Goal: Task Accomplishment & Management: Manage account settings

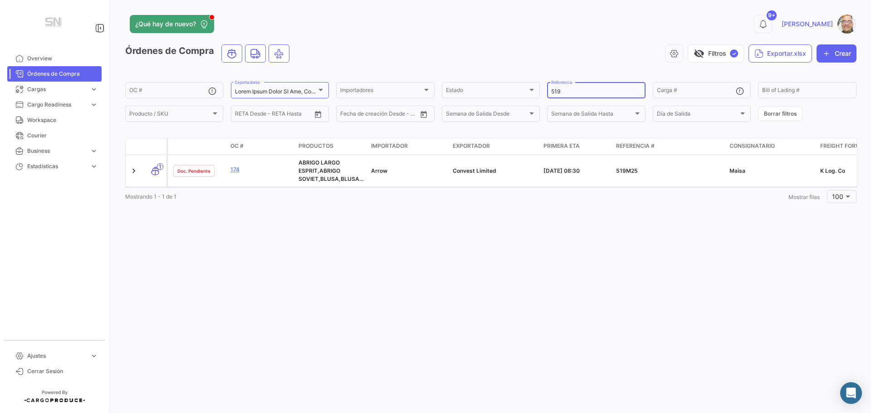
click at [590, 94] on input "519" at bounding box center [596, 92] width 90 height 6
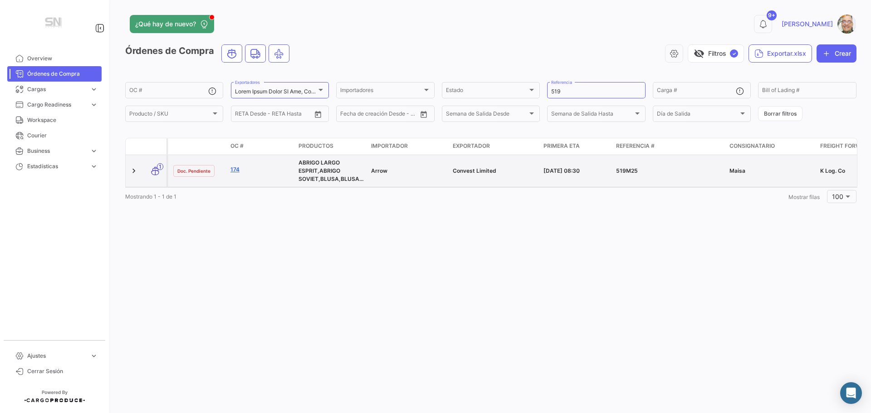
click at [240, 168] on link "174" at bounding box center [261, 170] width 61 height 8
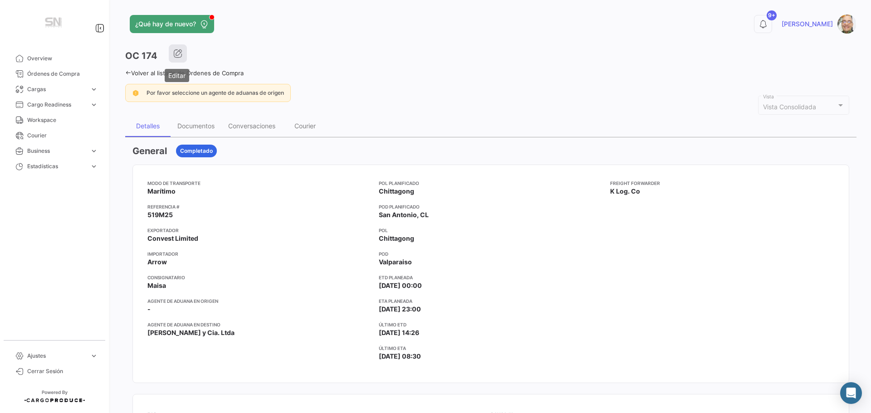
click at [178, 51] on icon "button" at bounding box center [177, 53] width 9 height 9
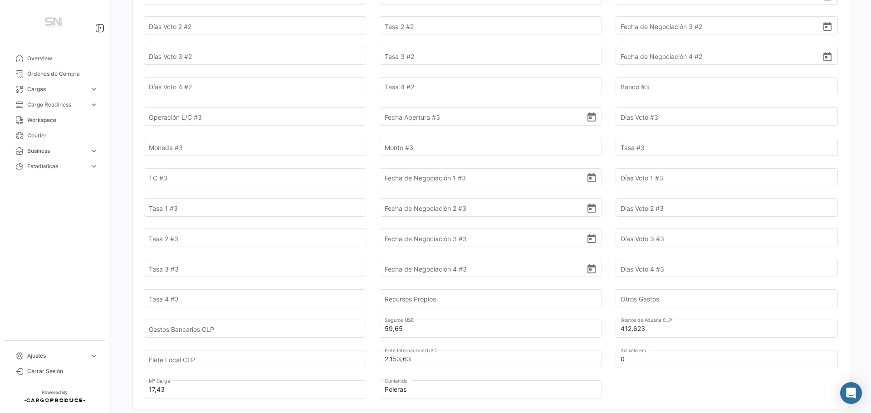
scroll to position [772, 0]
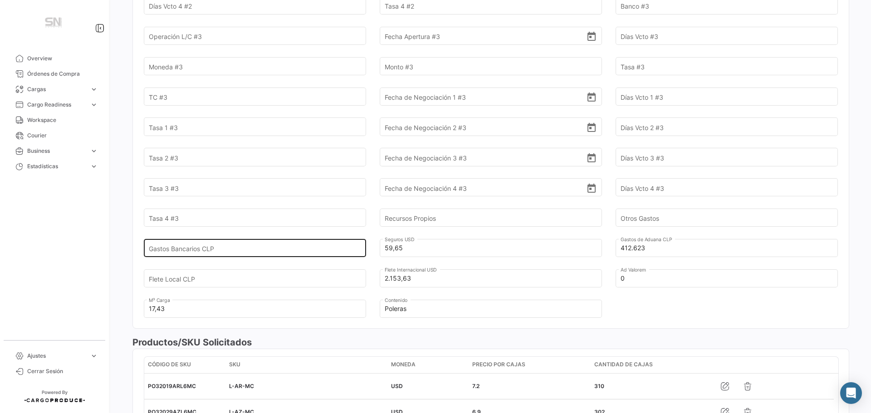
click at [226, 235] on input "Gastos Bancarios CLP" at bounding box center [250, 248] width 202 height 32
type input "1"
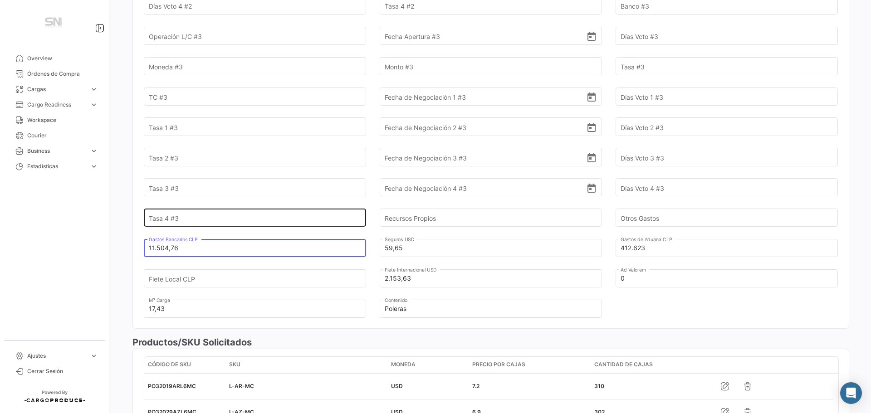
type input "11.504,76"
click at [234, 207] on input "Tasa 4 #3" at bounding box center [250, 218] width 202 height 32
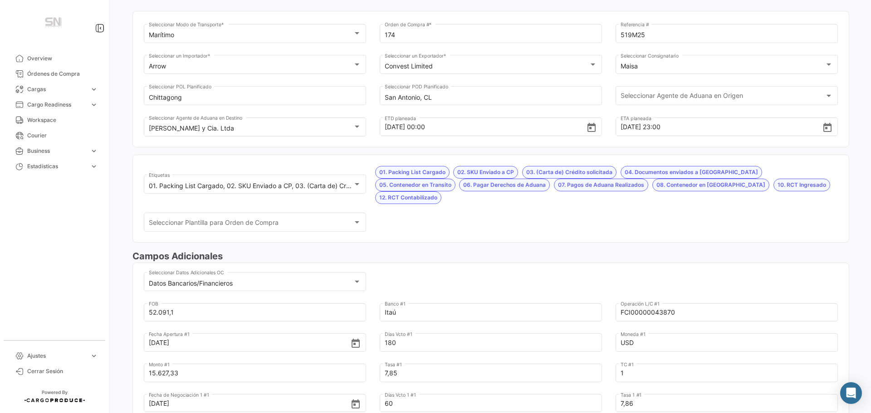
scroll to position [0, 0]
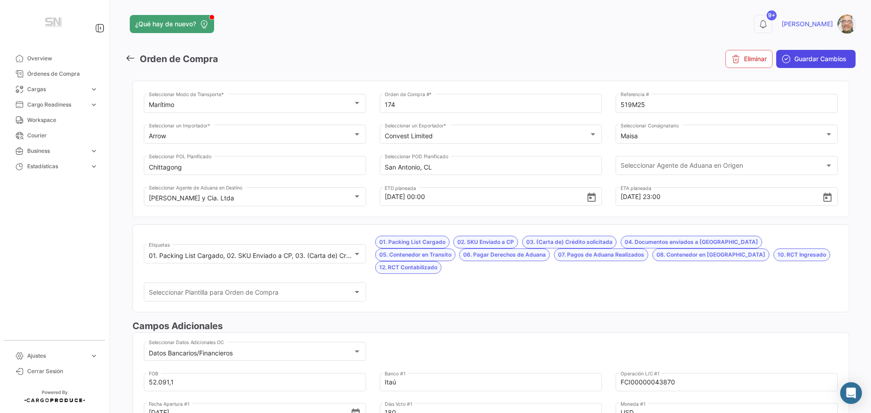
click at [809, 64] on button "Guardar Cambios" at bounding box center [816, 59] width 79 height 18
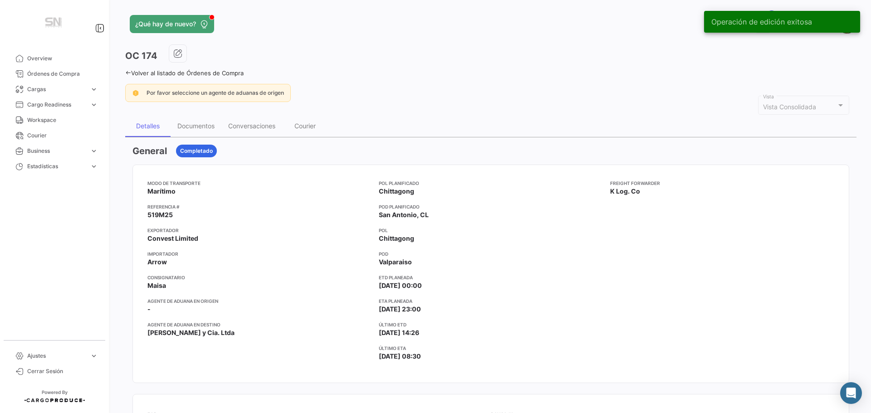
click at [130, 71] on icon at bounding box center [128, 73] width 6 height 6
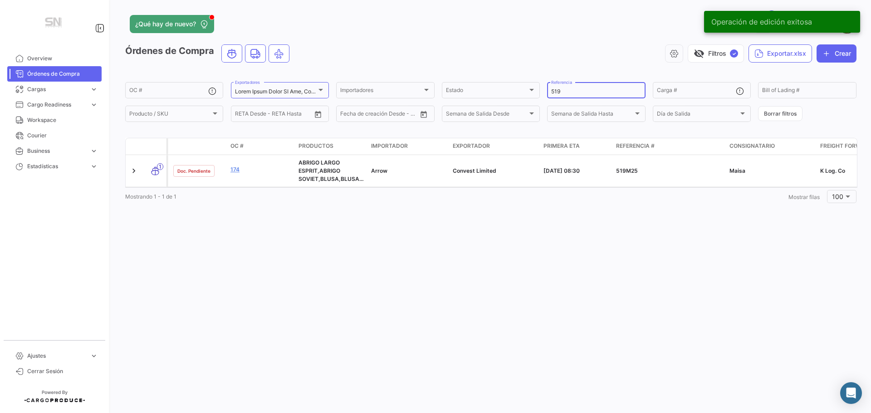
click at [566, 93] on input "519" at bounding box center [596, 92] width 90 height 6
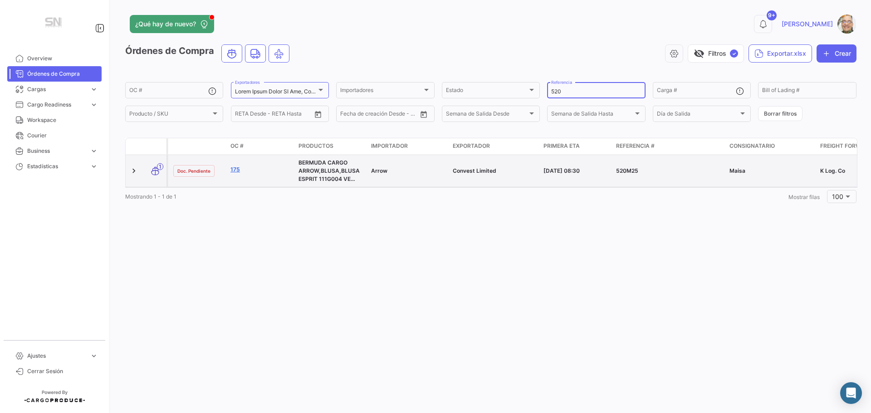
type input "520"
click at [241, 169] on link "175" at bounding box center [261, 170] width 61 height 8
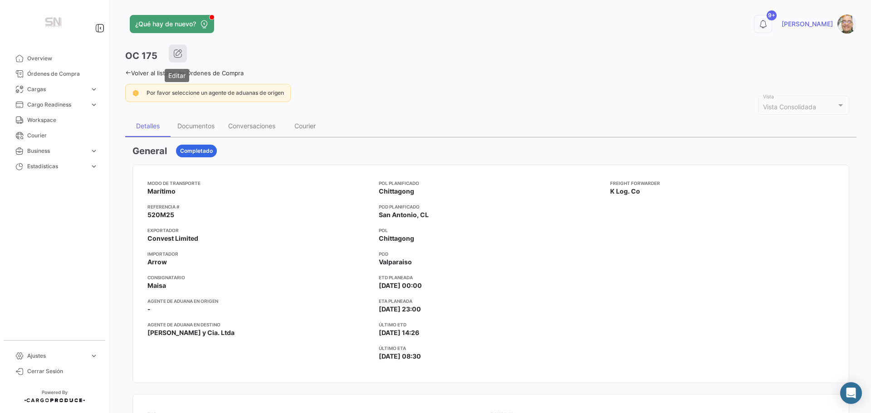
click at [180, 58] on icon "button" at bounding box center [177, 53] width 9 height 9
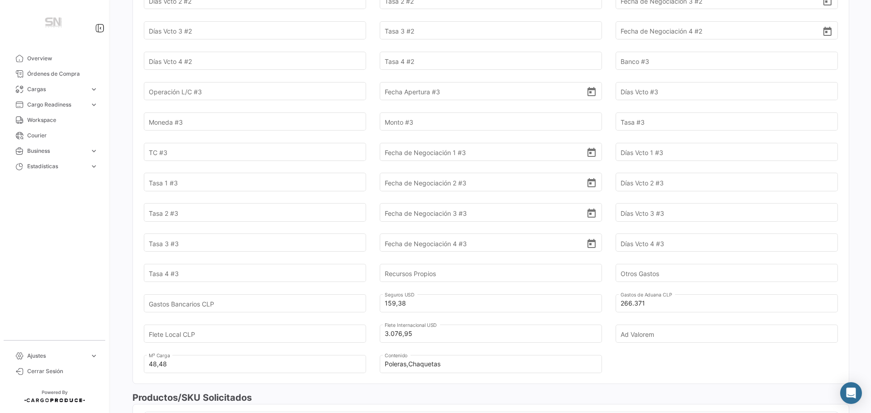
scroll to position [726, 0]
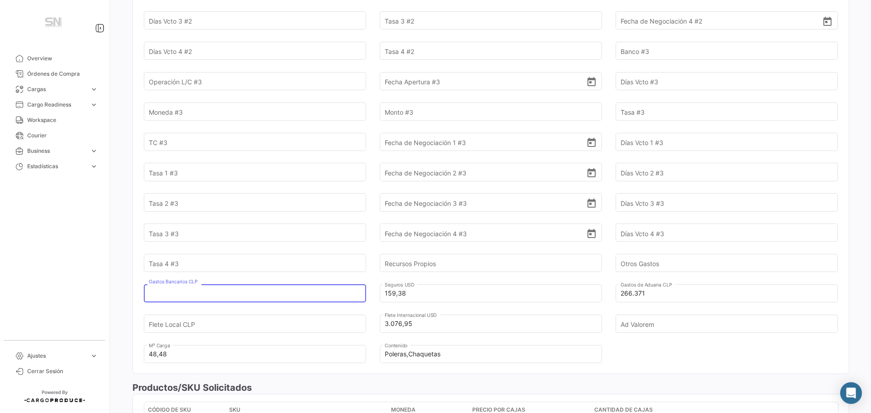
click at [251, 282] on input "Gastos Bancarios CLP" at bounding box center [250, 294] width 202 height 32
type input "29.309,21"
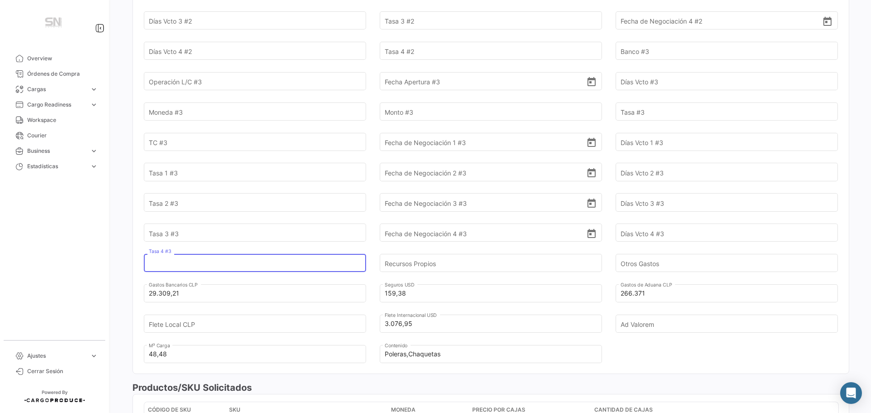
click at [267, 248] on input "Tasa 4 #3" at bounding box center [250, 264] width 202 height 32
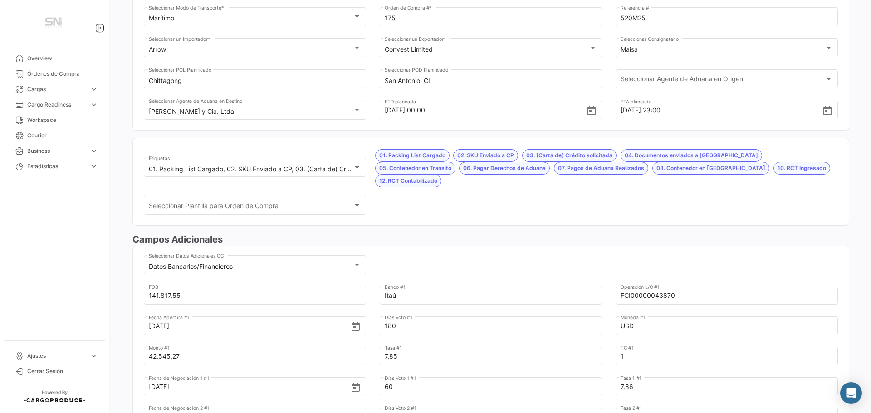
scroll to position [0, 0]
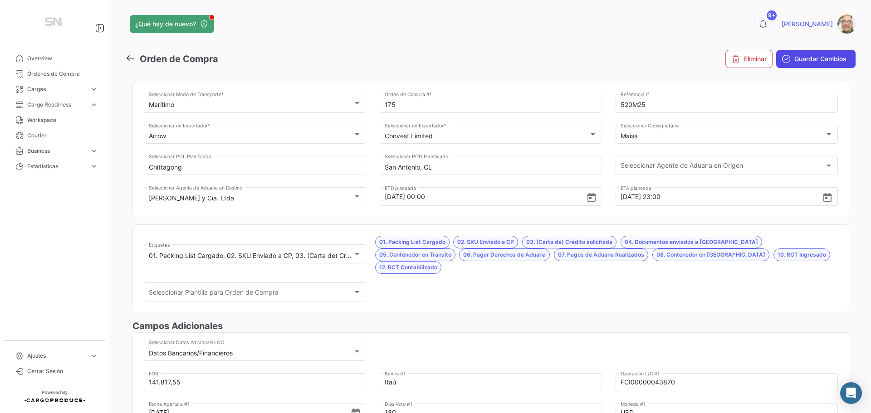
click at [795, 62] on span "Guardar Cambios" at bounding box center [821, 58] width 52 height 9
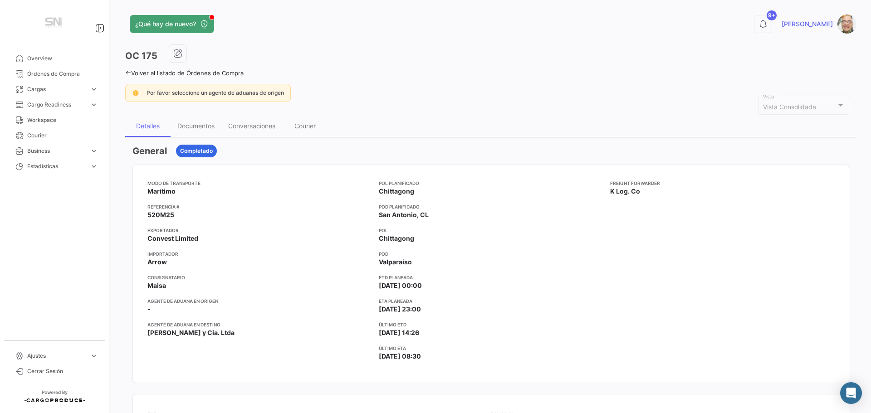
click at [129, 71] on icon at bounding box center [128, 73] width 6 height 6
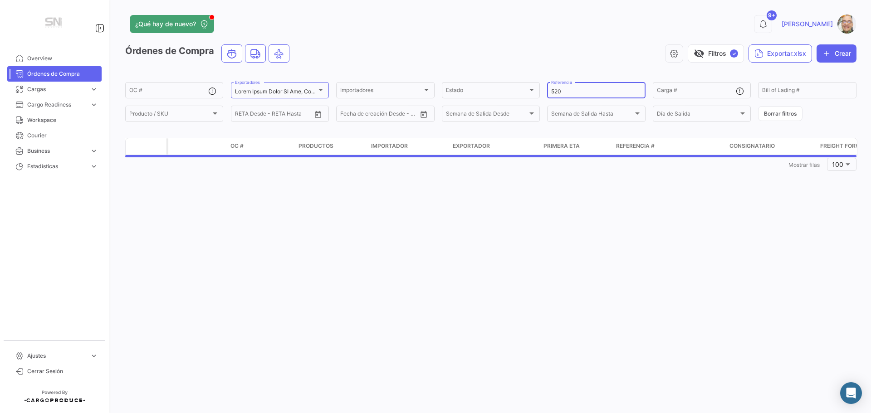
click at [575, 90] on input "520" at bounding box center [596, 92] width 90 height 6
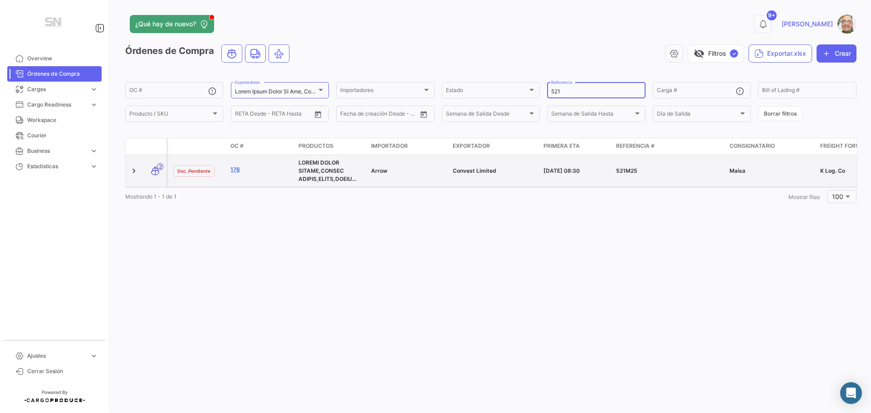
type input "521"
click at [241, 168] on link "176" at bounding box center [261, 170] width 61 height 8
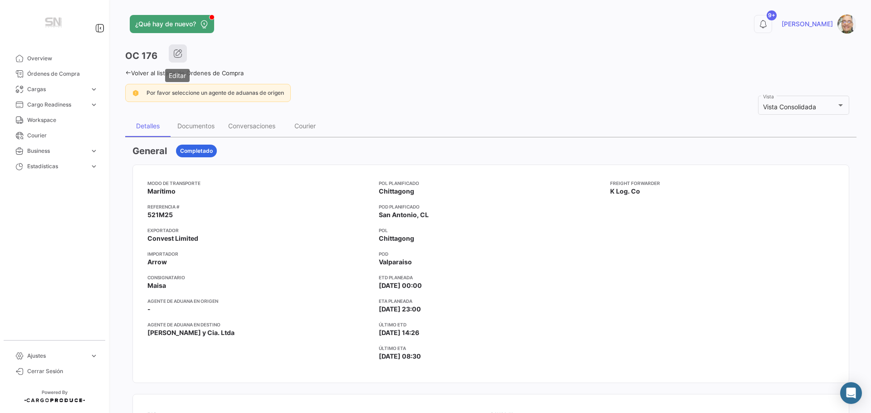
click at [181, 57] on icon "button" at bounding box center [177, 53] width 9 height 9
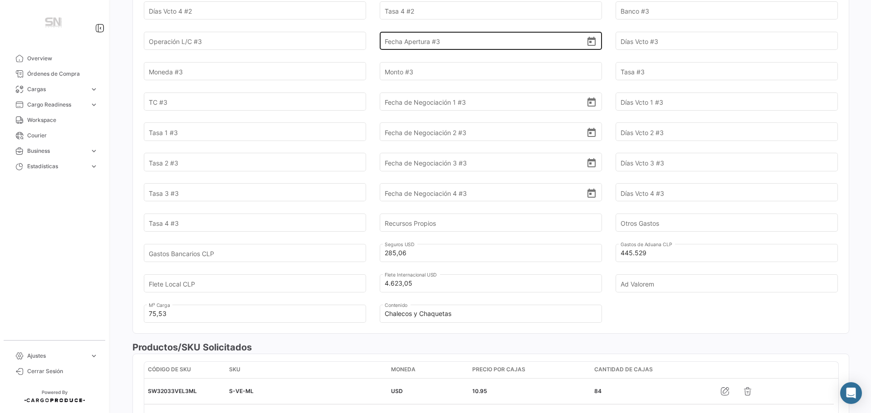
scroll to position [772, 0]
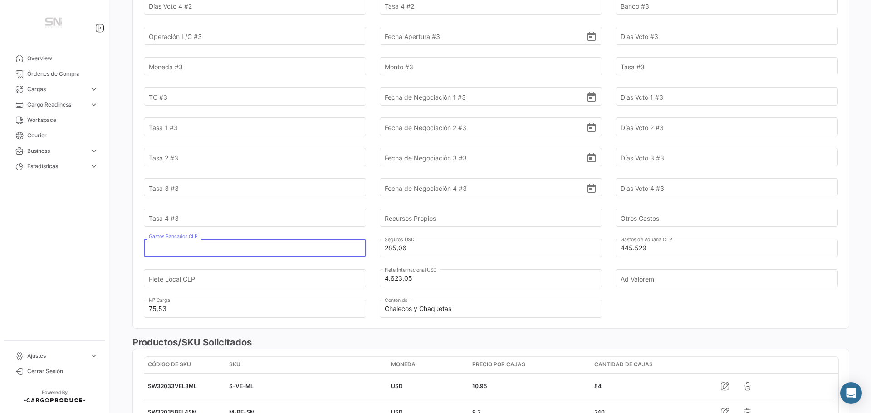
click at [241, 239] on input "Gastos Bancarios CLP" at bounding box center [250, 248] width 202 height 32
type input "56.198,68"
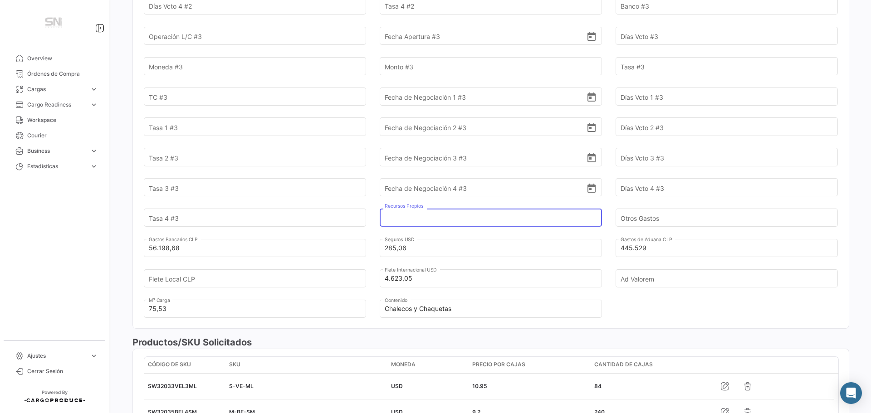
click at [481, 205] on input "Recursos Propios" at bounding box center [486, 218] width 202 height 32
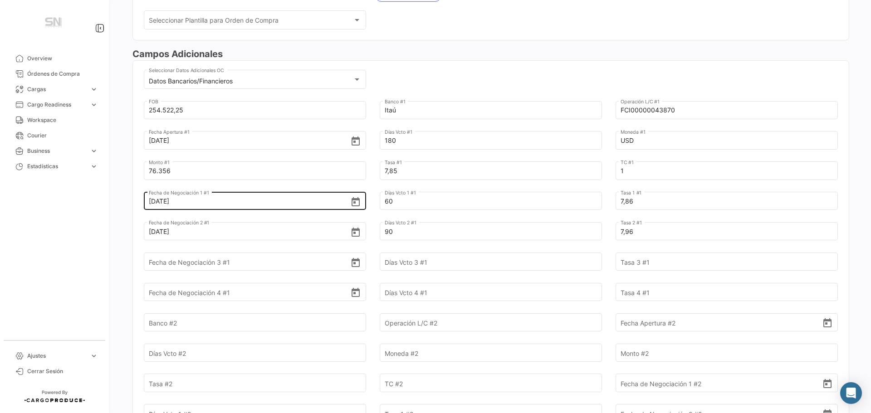
scroll to position [0, 0]
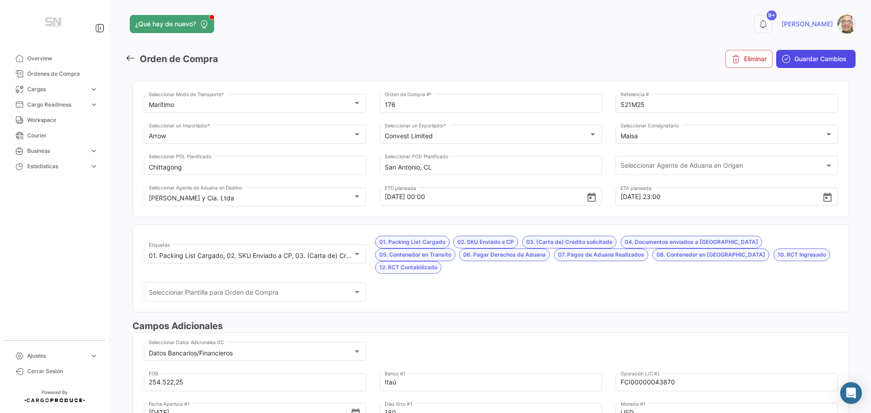
click at [799, 57] on span "Guardar Cambios" at bounding box center [821, 58] width 52 height 9
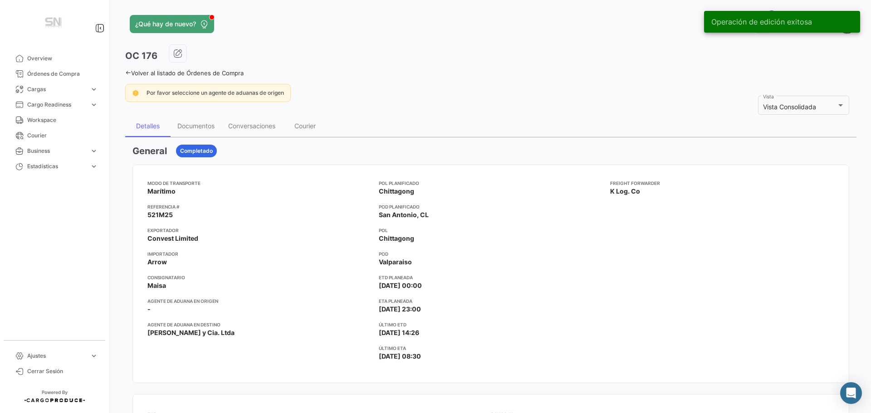
click at [127, 72] on icon at bounding box center [128, 73] width 6 height 6
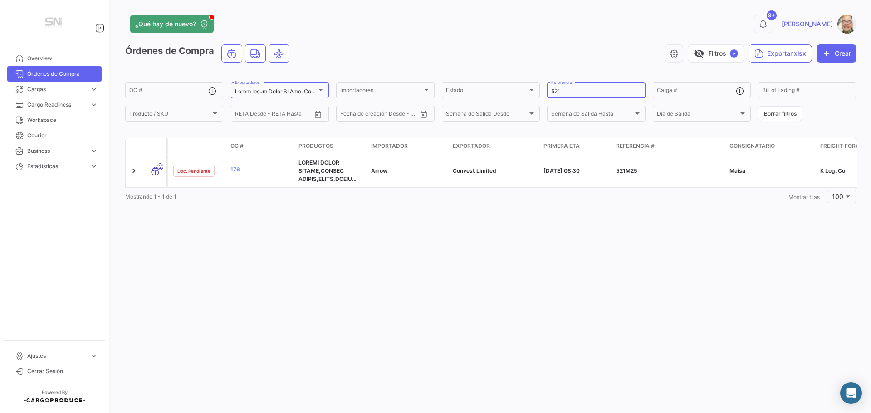
click at [571, 90] on input "521" at bounding box center [596, 92] width 90 height 6
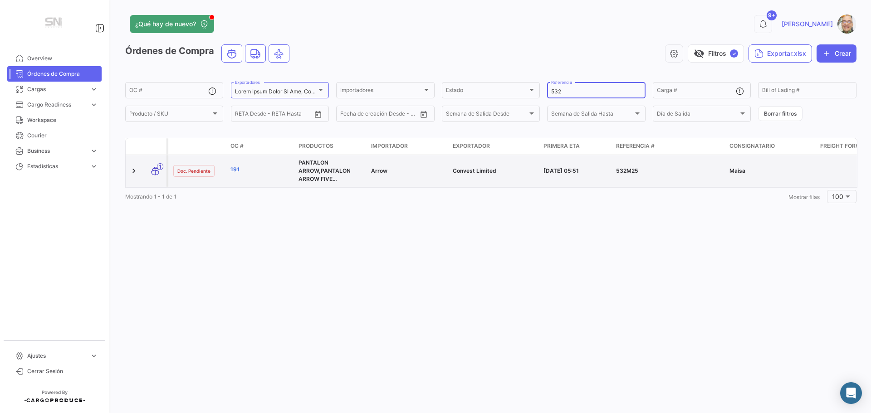
type input "532"
click at [234, 170] on link "191" at bounding box center [261, 170] width 61 height 8
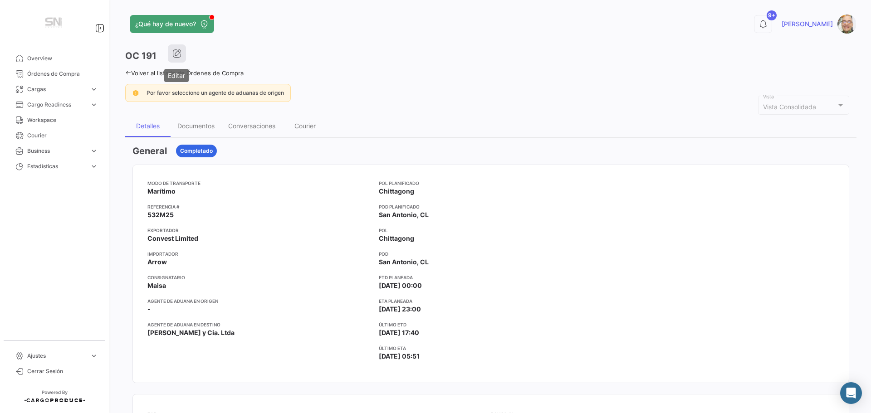
click at [181, 55] on icon "button" at bounding box center [176, 53] width 9 height 9
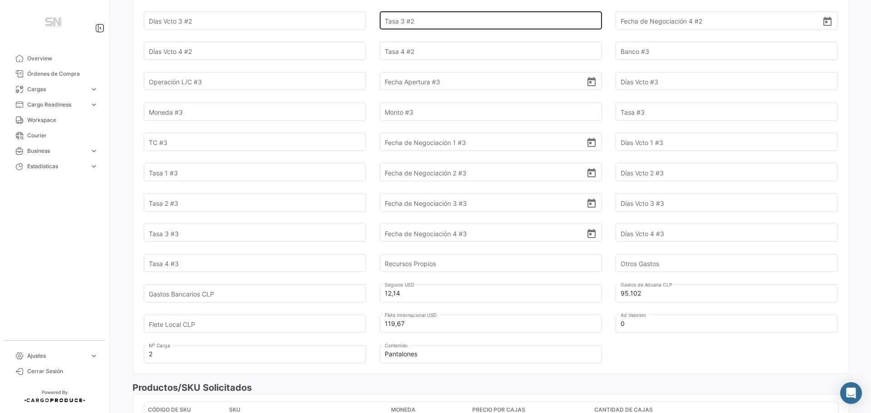
scroll to position [817, 0]
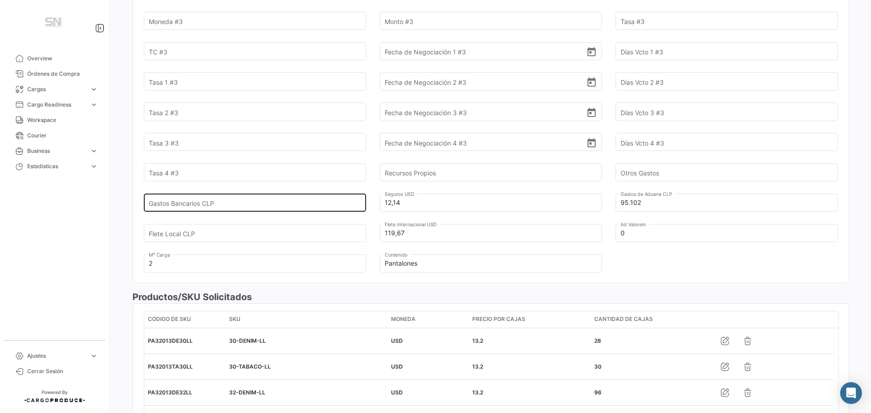
click at [222, 192] on input "Gastos Bancarios CLP" at bounding box center [250, 203] width 202 height 32
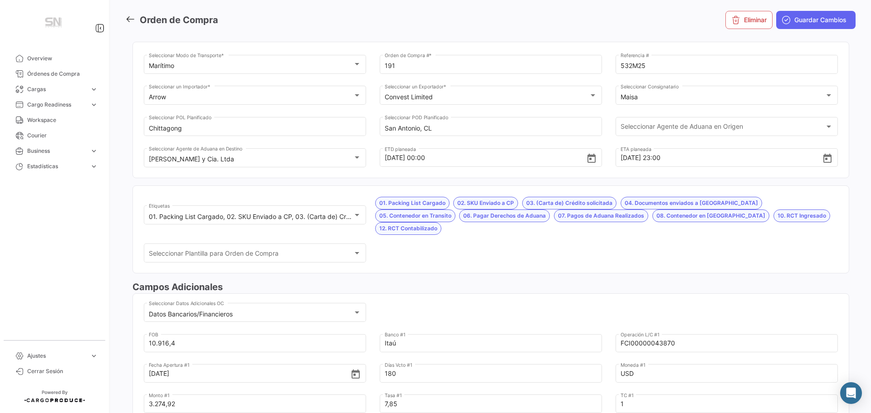
scroll to position [0, 0]
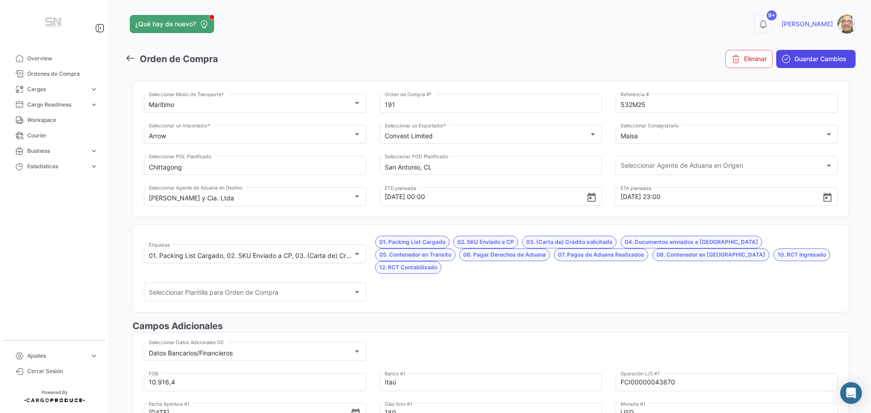
type input "2.410,98"
click at [795, 57] on span "Guardar Cambios" at bounding box center [821, 58] width 52 height 9
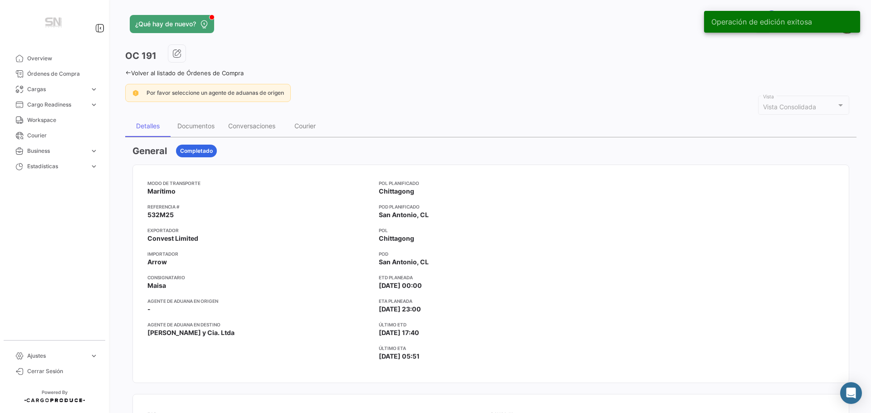
click at [126, 72] on icon at bounding box center [128, 73] width 6 height 6
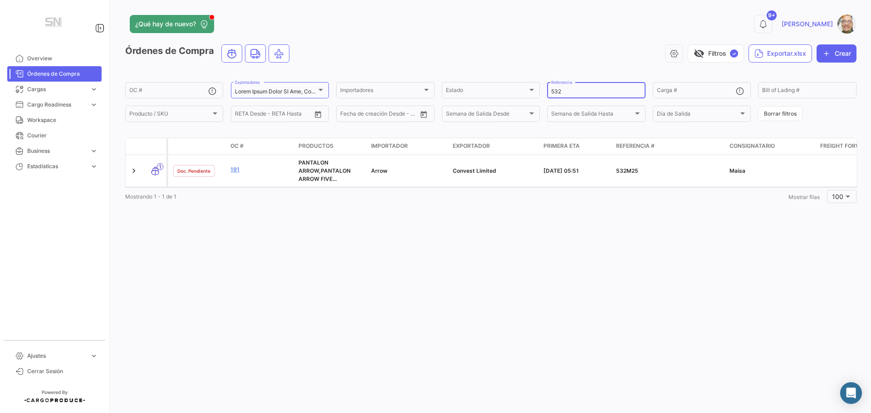
click at [573, 94] on input "532" at bounding box center [596, 92] width 90 height 6
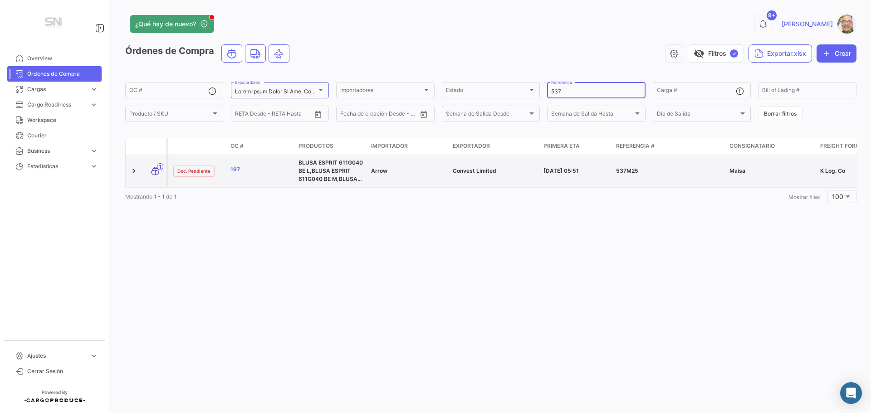
type input "537"
click at [236, 171] on link "197" at bounding box center [261, 170] width 61 height 8
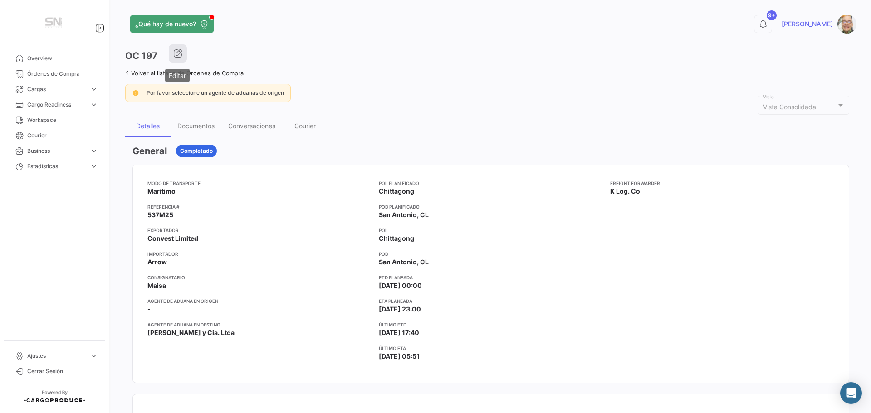
click at [176, 55] on icon "button" at bounding box center [177, 53] width 9 height 9
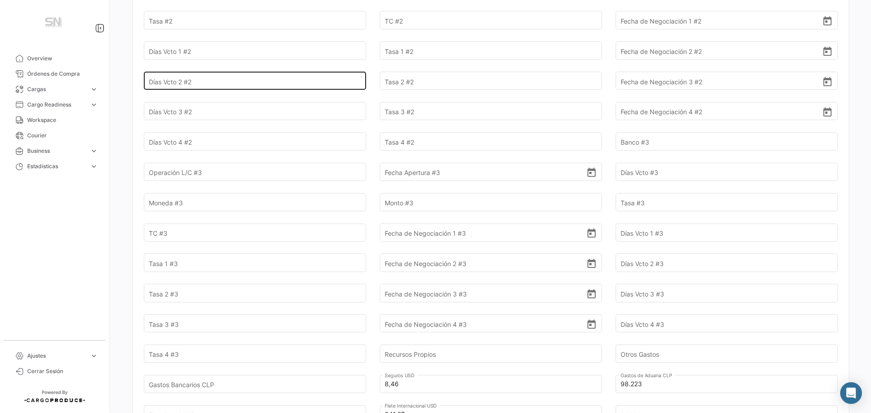
scroll to position [681, 0]
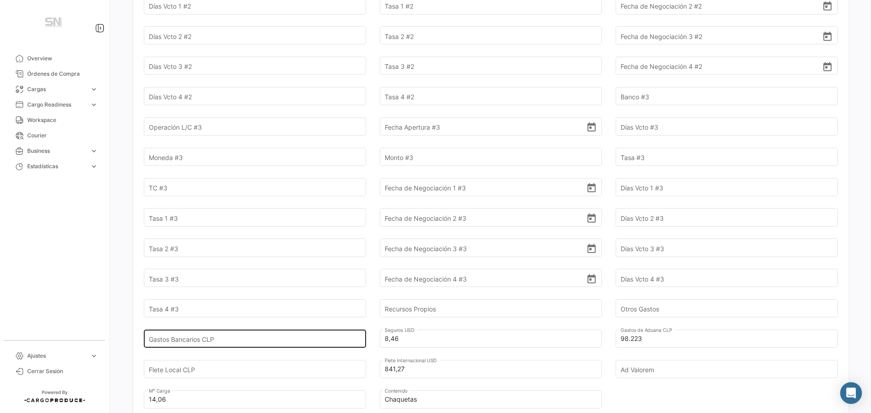
click at [243, 327] on input "Gastos Bancarios CLP" at bounding box center [250, 339] width 202 height 32
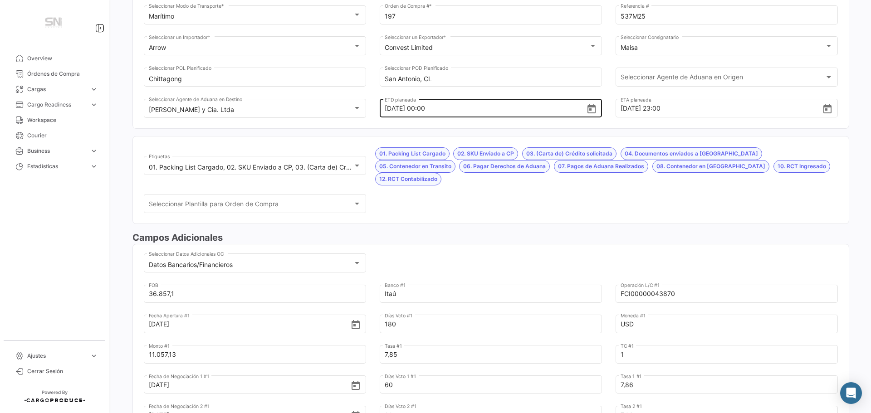
scroll to position [0, 0]
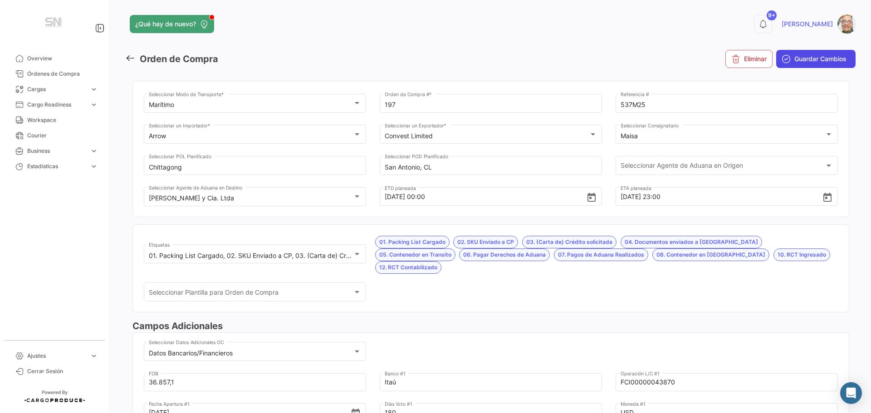
type input "8.140,20"
click at [800, 58] on span "Guardar Cambios" at bounding box center [821, 58] width 52 height 9
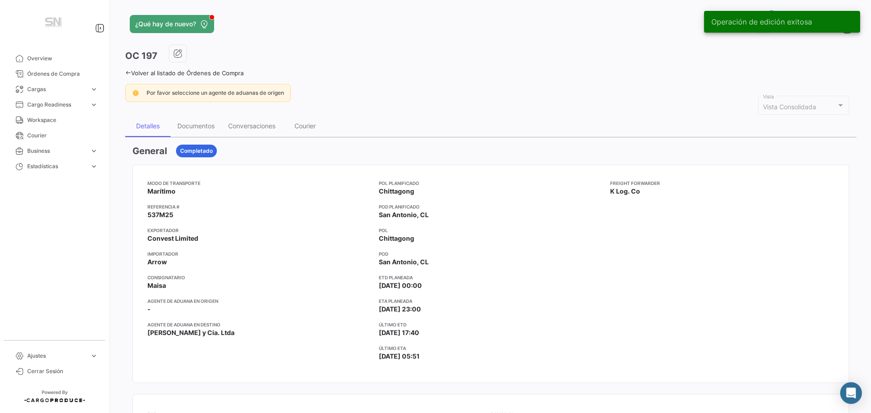
click at [126, 71] on icon at bounding box center [128, 73] width 6 height 6
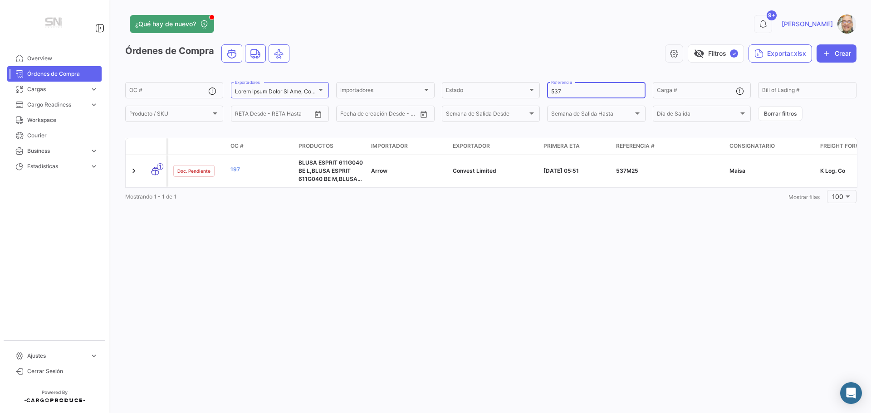
click at [574, 92] on input "537" at bounding box center [596, 92] width 90 height 6
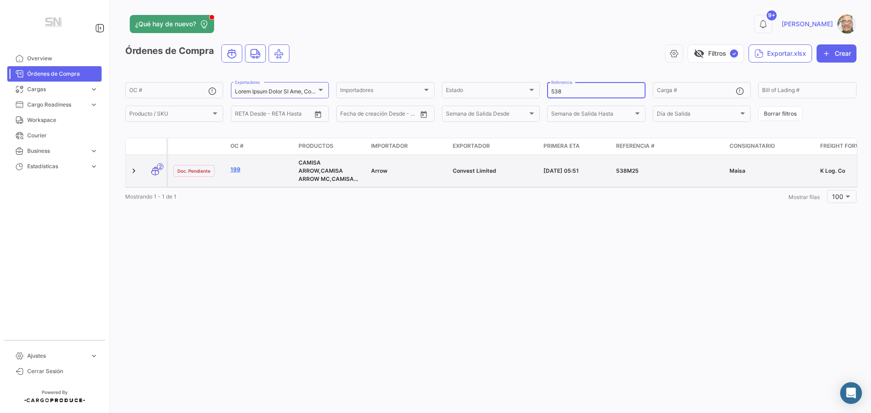
type input "538"
click at [240, 167] on link "199" at bounding box center [261, 170] width 61 height 8
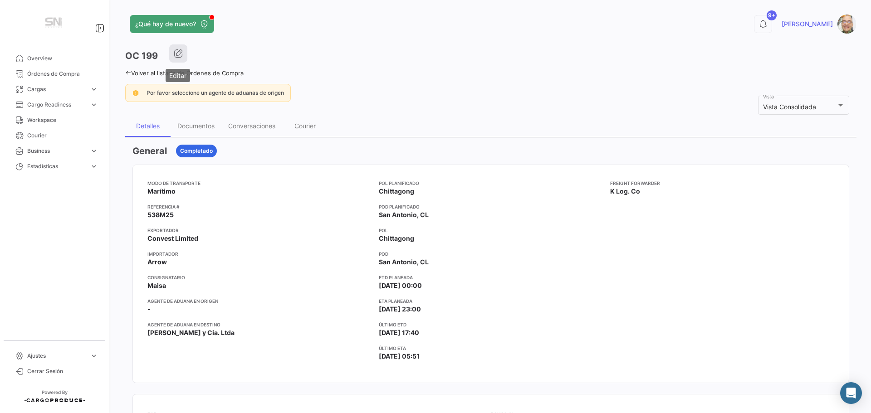
click at [182, 56] on icon "button" at bounding box center [178, 53] width 9 height 9
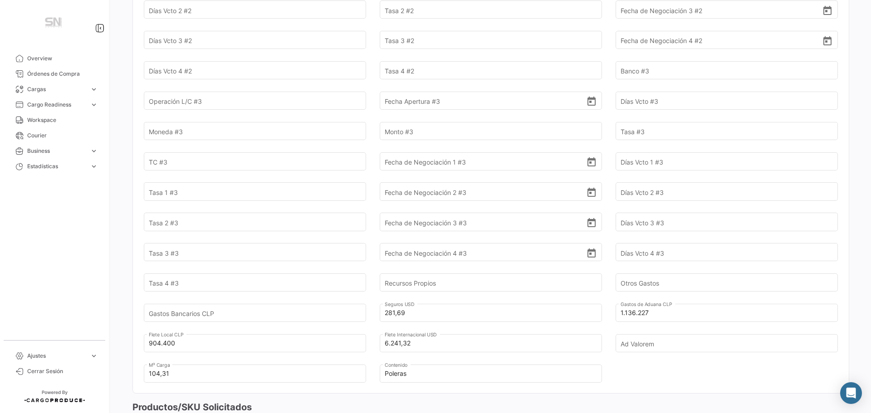
scroll to position [726, 0]
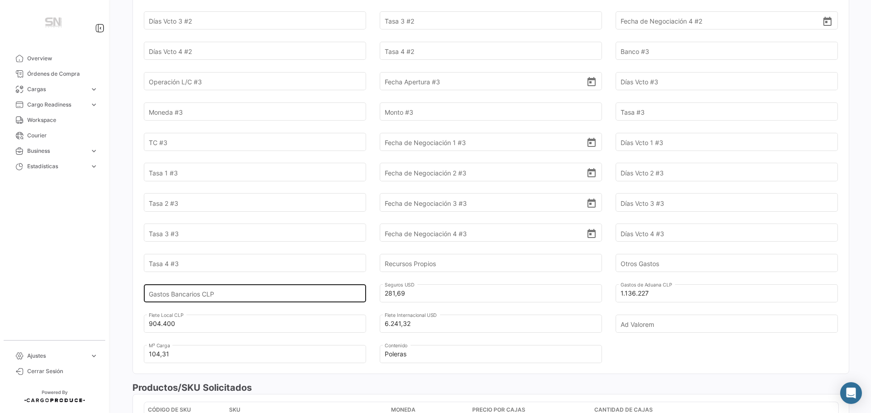
click at [230, 282] on input "Gastos Bancarios CLP" at bounding box center [250, 294] width 202 height 32
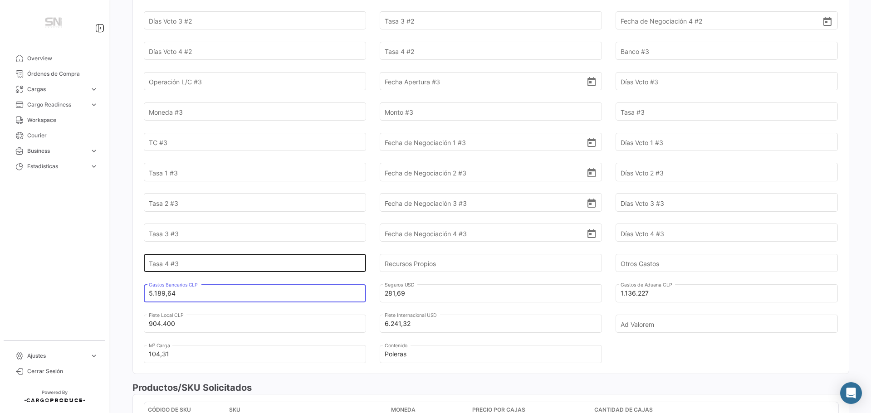
type input "5.189,64"
click at [291, 248] on input "Tasa 4 #3" at bounding box center [250, 264] width 202 height 32
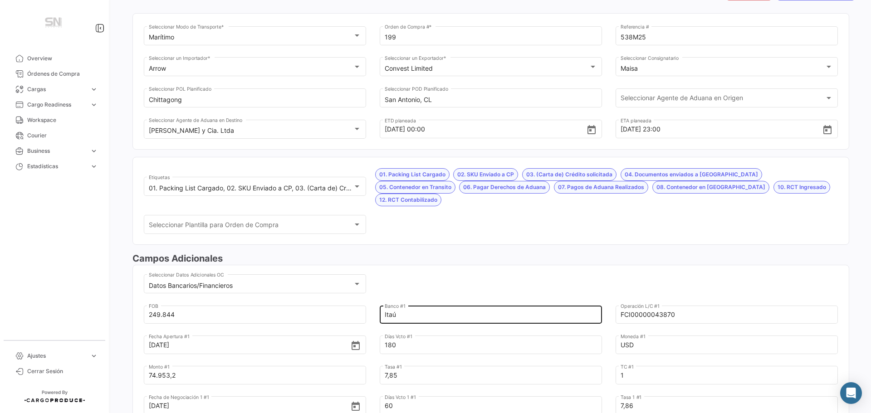
scroll to position [0, 0]
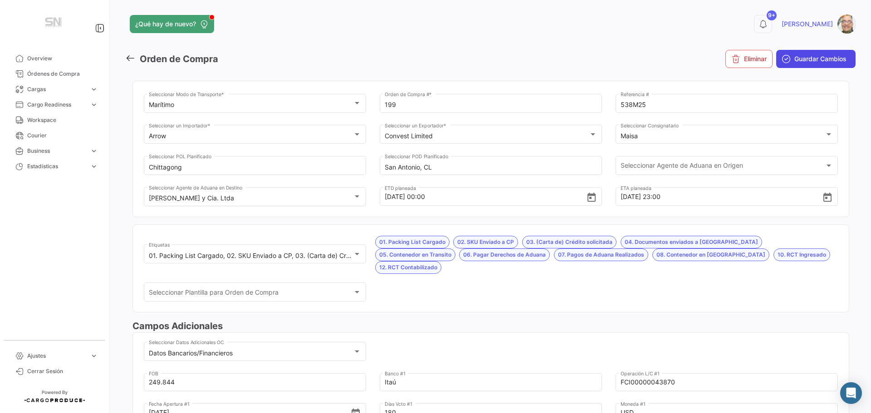
click at [808, 58] on span "Guardar Cambios" at bounding box center [821, 58] width 52 height 9
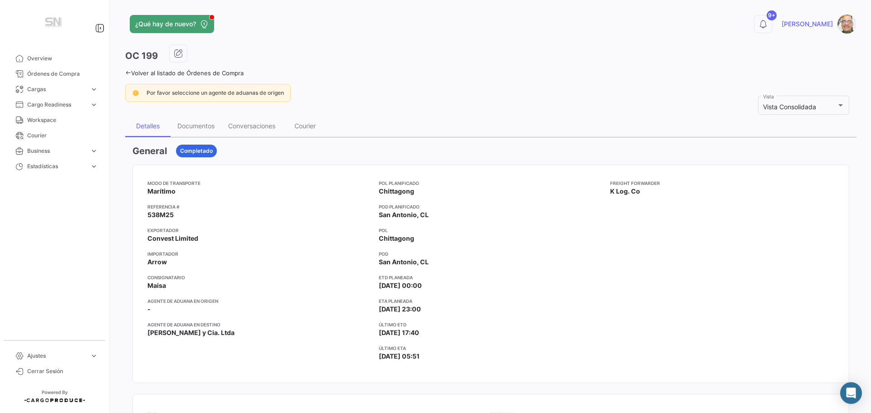
click at [128, 72] on icon at bounding box center [128, 73] width 6 height 6
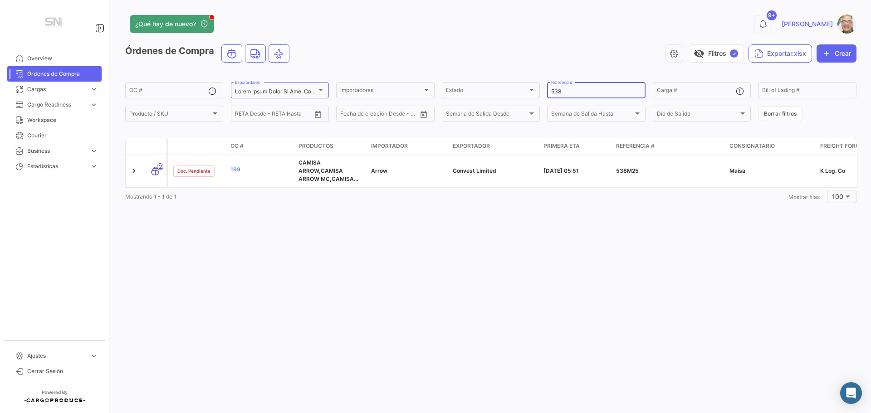
click at [566, 92] on input "538" at bounding box center [596, 92] width 90 height 6
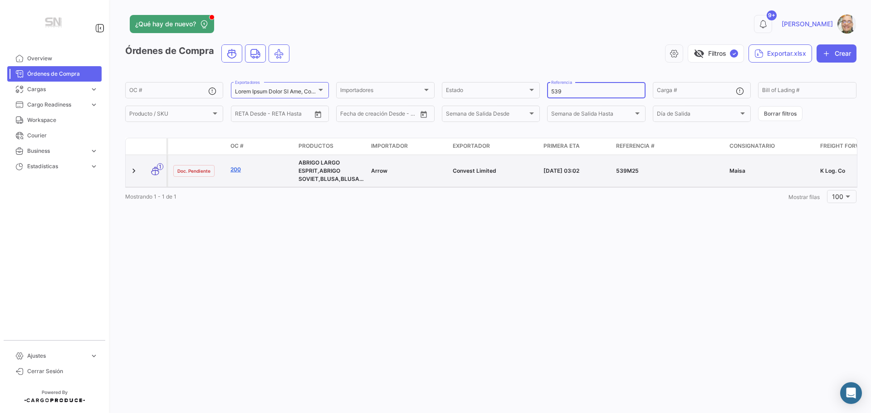
type input "539"
click at [240, 169] on link "200" at bounding box center [261, 170] width 61 height 8
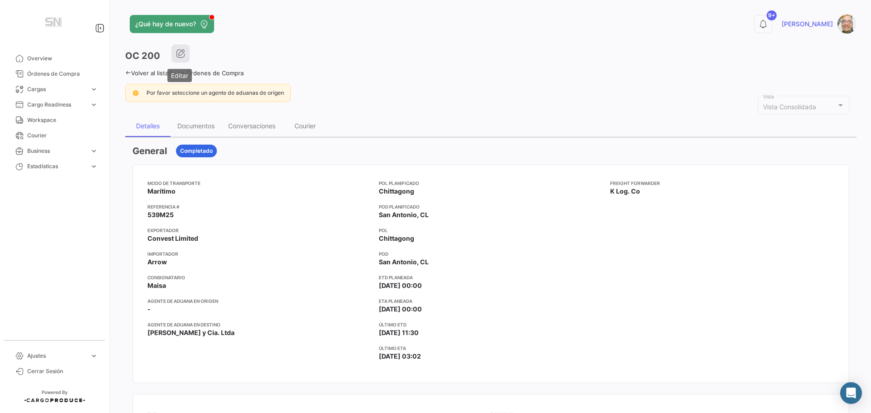
click at [179, 48] on button "button" at bounding box center [181, 53] width 18 height 18
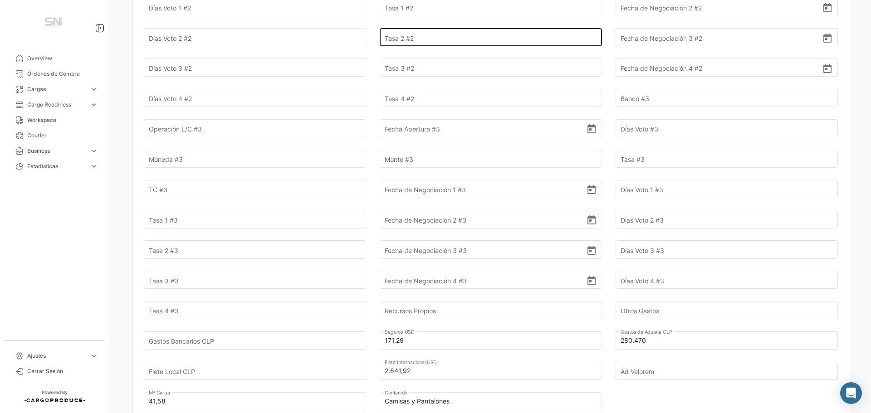
scroll to position [681, 0]
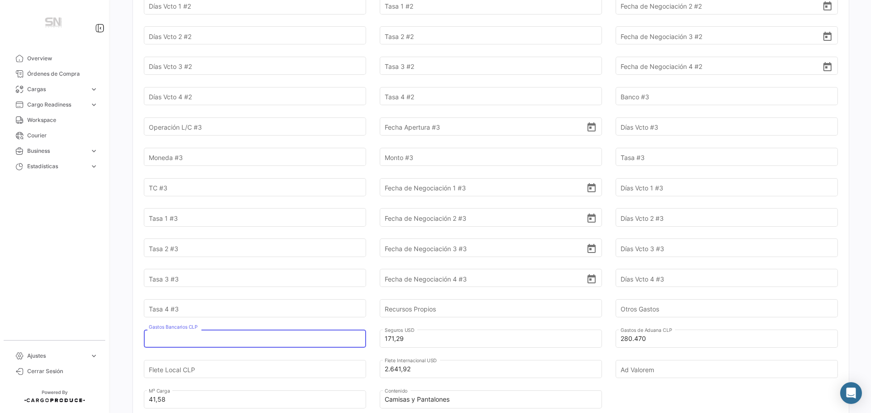
click at [245, 328] on input "Gastos Bancarios CLP" at bounding box center [250, 339] width 202 height 32
click at [204, 327] on input "Gastos Bancarios CLP" at bounding box center [250, 339] width 202 height 32
type input "33.808,42"
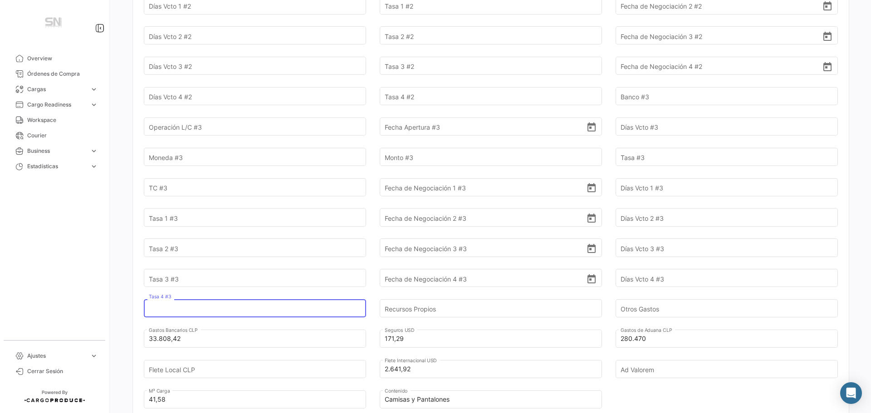
click at [220, 299] on input "Tasa 4 #3" at bounding box center [250, 309] width 202 height 32
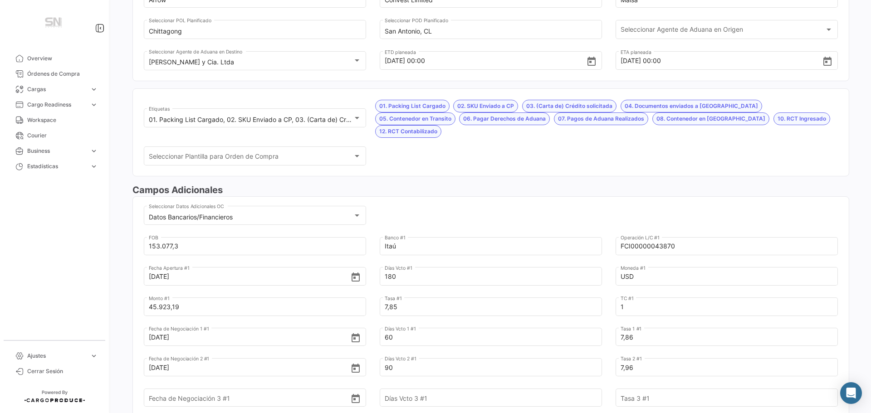
scroll to position [0, 0]
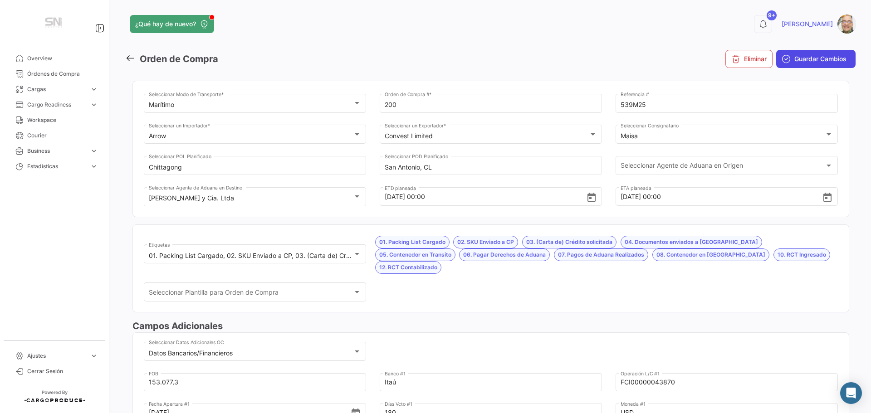
click at [804, 55] on span "Guardar Cambios" at bounding box center [821, 58] width 52 height 9
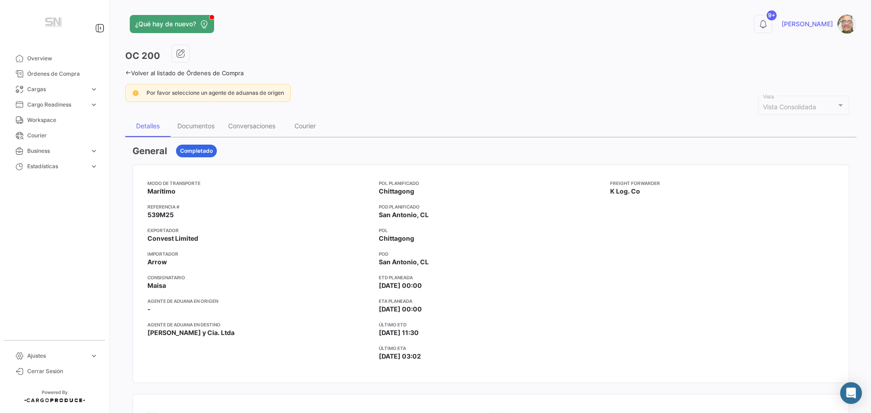
click at [128, 71] on icon at bounding box center [128, 73] width 6 height 6
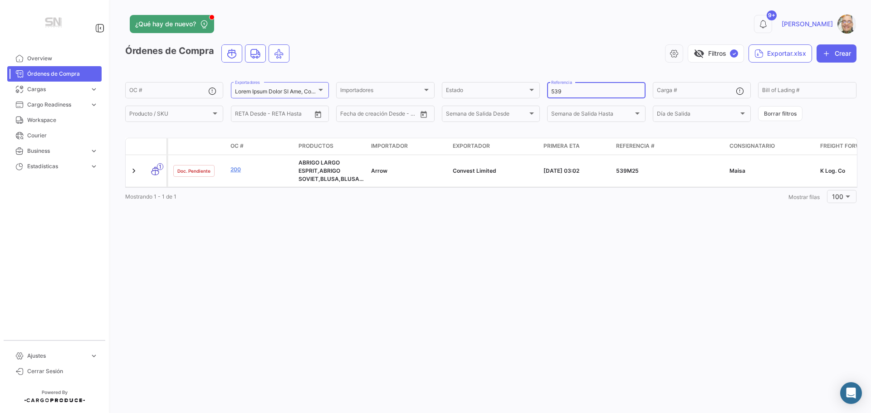
click at [566, 90] on input "539" at bounding box center [596, 92] width 90 height 6
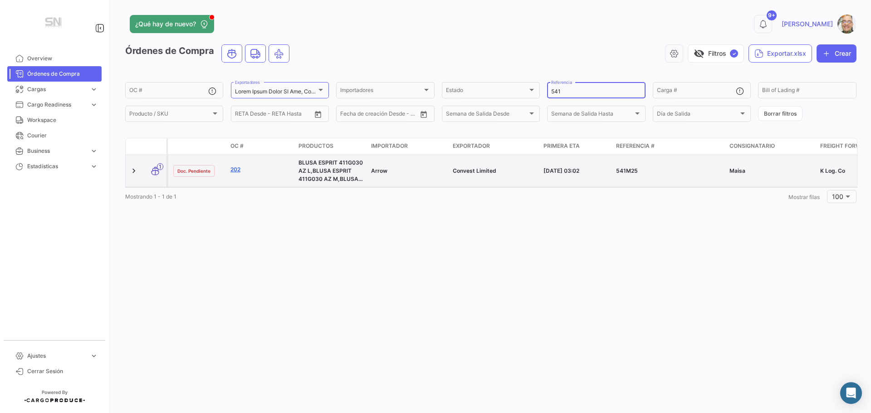
type input "541"
click at [241, 170] on link "202" at bounding box center [261, 170] width 61 height 8
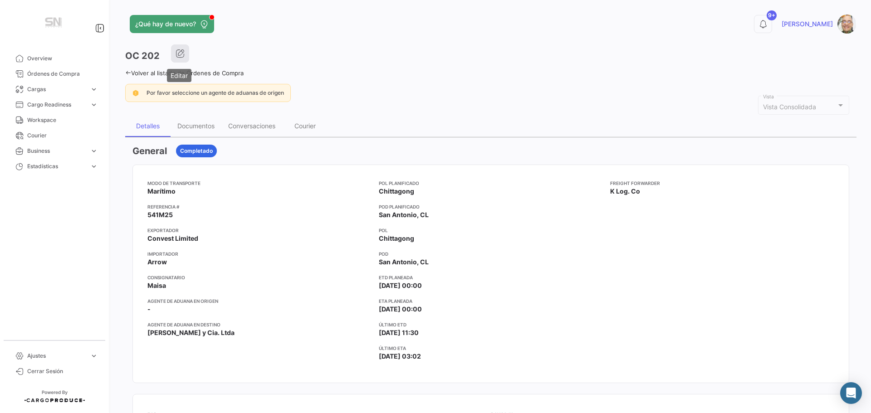
click at [185, 62] on div "OC 202" at bounding box center [491, 55] width 732 height 23
click at [179, 49] on icon "button" at bounding box center [180, 53] width 9 height 9
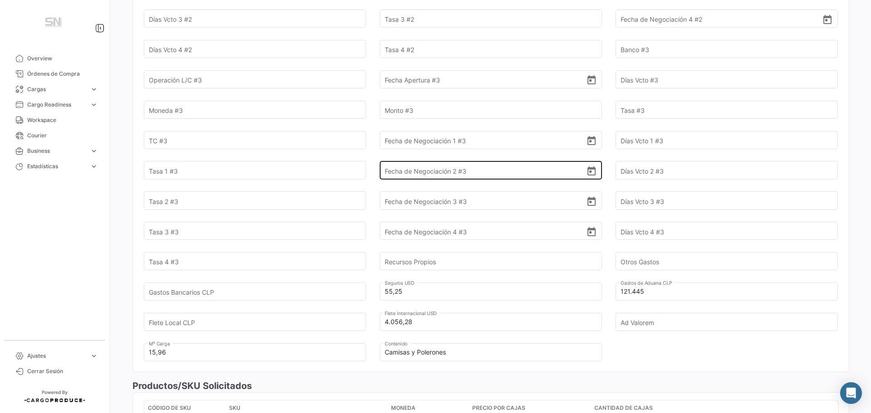
scroll to position [772, 0]
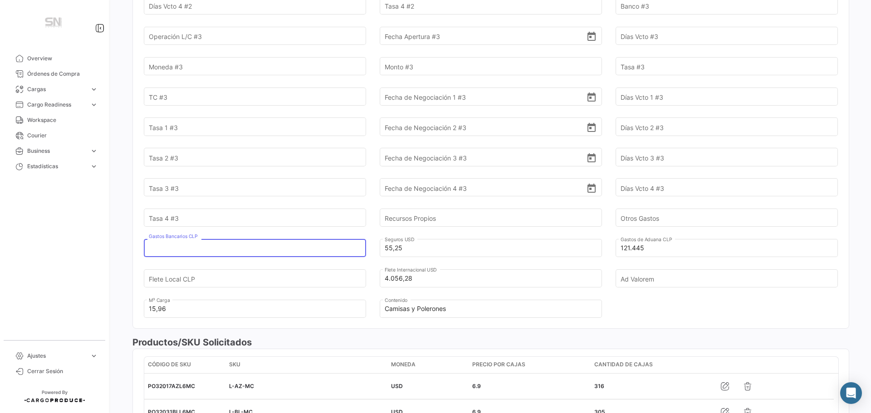
click at [224, 241] on input "Gastos Bancarios CLP" at bounding box center [250, 248] width 202 height 32
type input "10.869,62"
click at [287, 208] on input "Tasa 4 #3" at bounding box center [250, 218] width 202 height 32
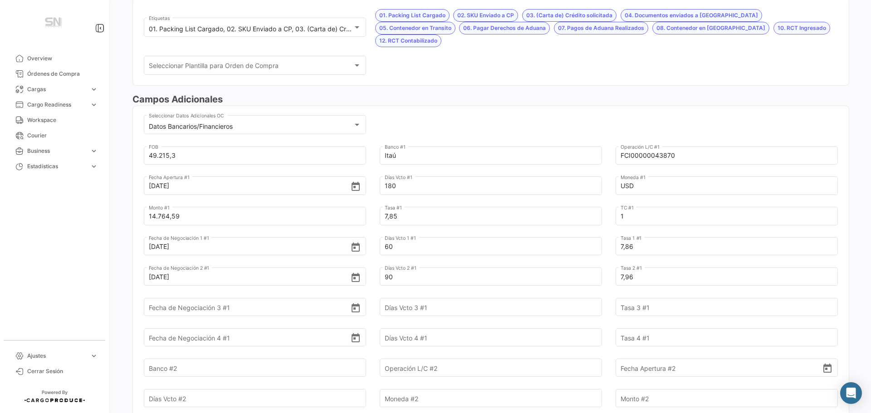
scroll to position [0, 0]
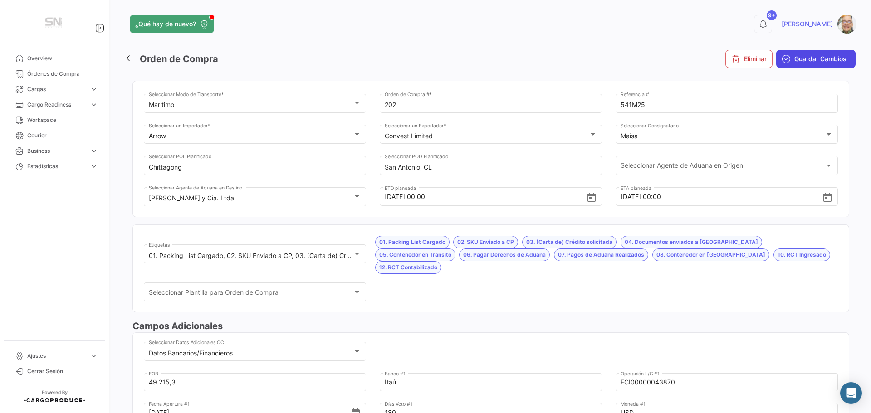
click at [800, 58] on span "Guardar Cambios" at bounding box center [821, 58] width 52 height 9
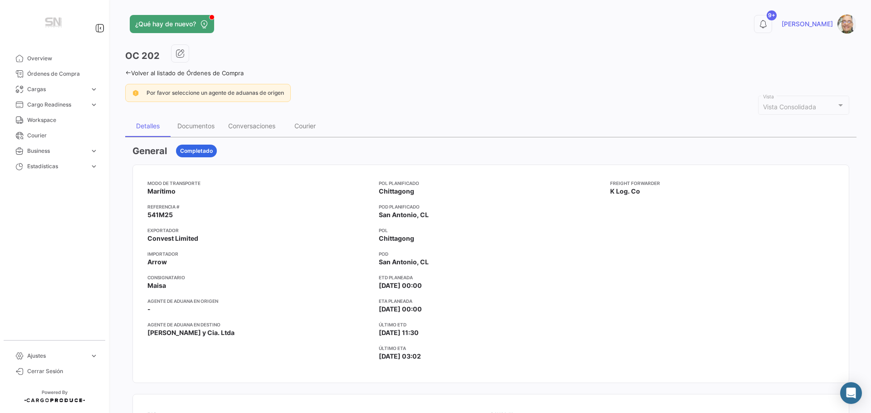
click at [129, 71] on icon at bounding box center [128, 73] width 6 height 6
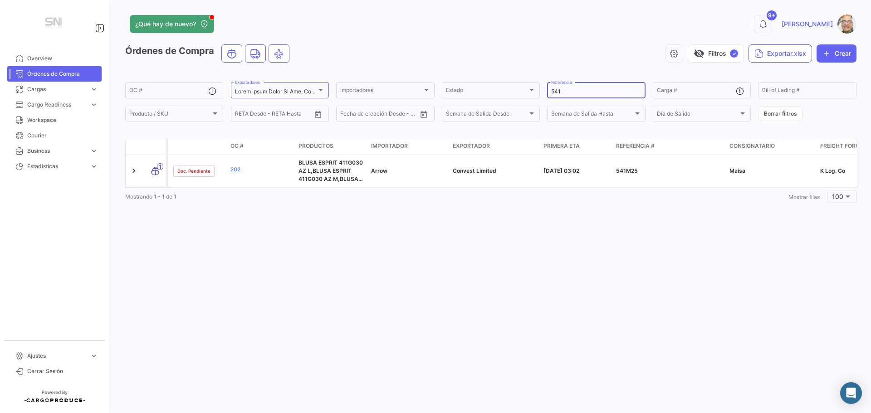
click at [583, 89] on input "541" at bounding box center [596, 92] width 90 height 6
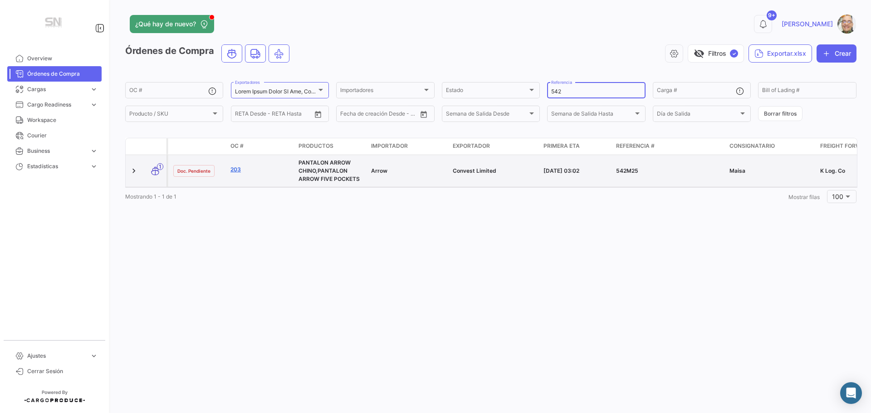
type input "542"
click at [240, 168] on link "203" at bounding box center [261, 170] width 61 height 8
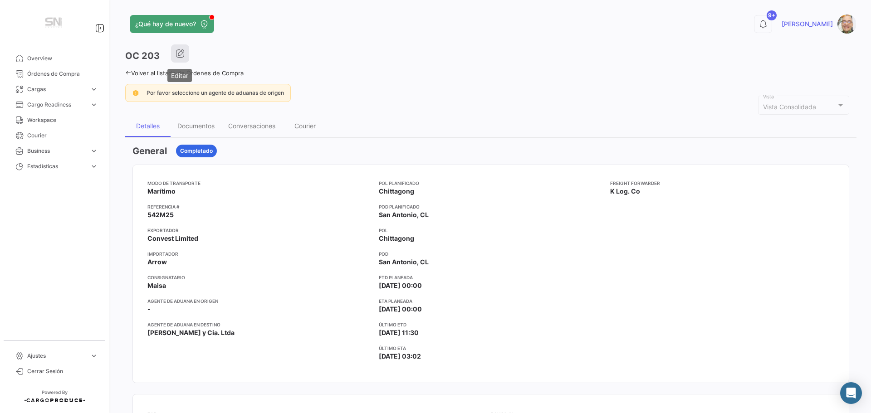
click at [179, 53] on icon "button" at bounding box center [180, 53] width 9 height 9
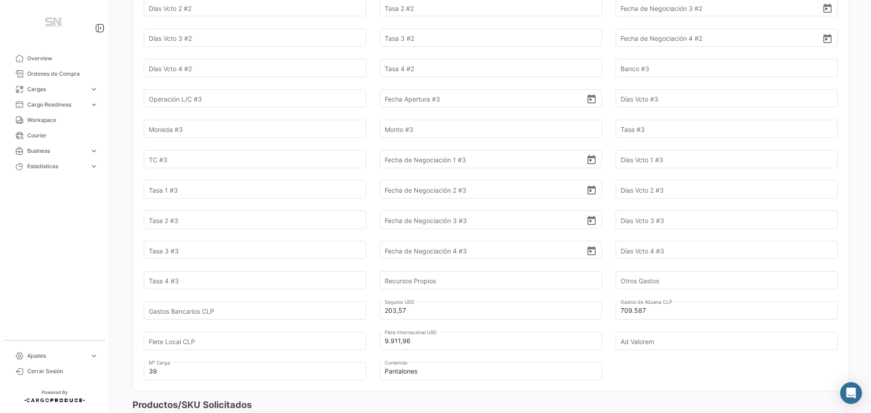
scroll to position [754, 0]
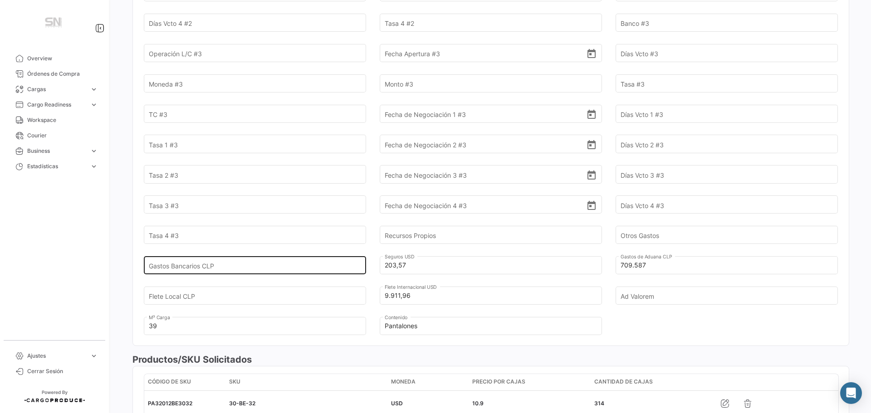
click at [234, 256] on input "Gastos Bancarios CLP" at bounding box center [250, 266] width 202 height 32
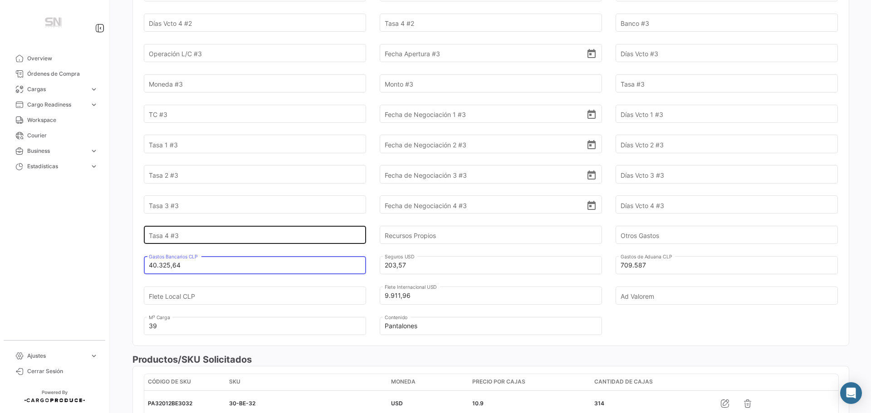
type input "40.325,64"
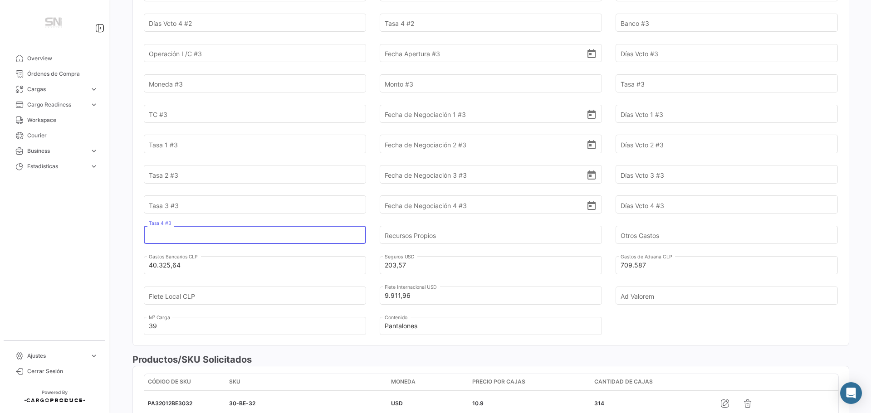
click at [311, 220] on input "Tasa 4 #3" at bounding box center [250, 236] width 202 height 32
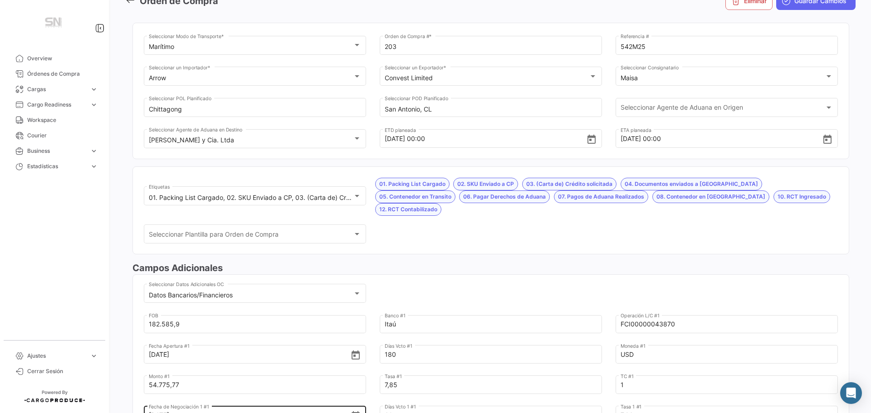
scroll to position [0, 0]
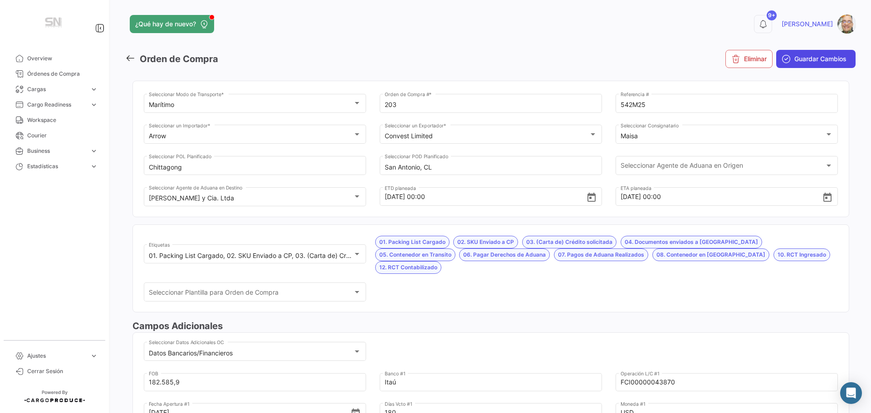
click at [819, 61] on span "Guardar Cambios" at bounding box center [821, 58] width 52 height 9
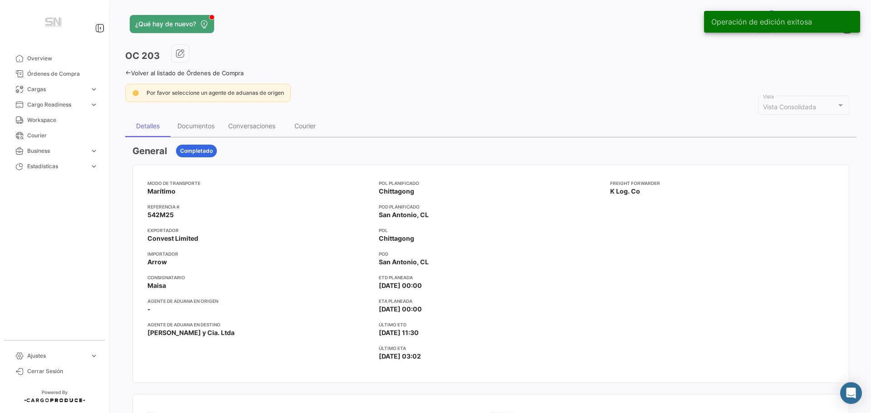
click at [128, 73] on icon at bounding box center [128, 73] width 6 height 6
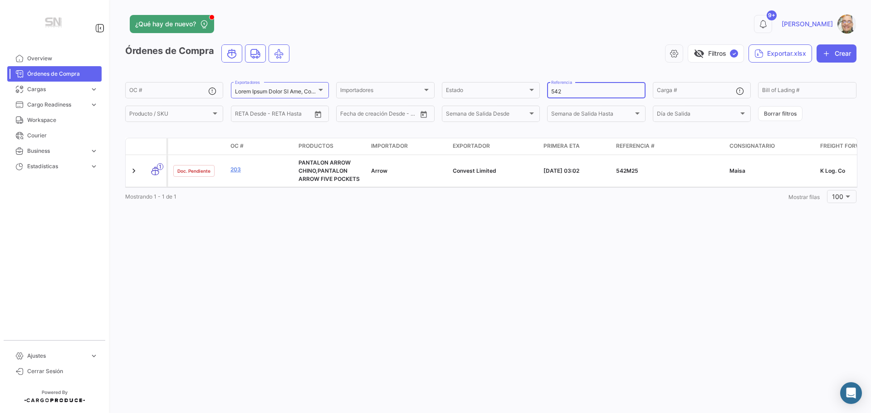
click at [581, 93] on input "542" at bounding box center [596, 92] width 90 height 6
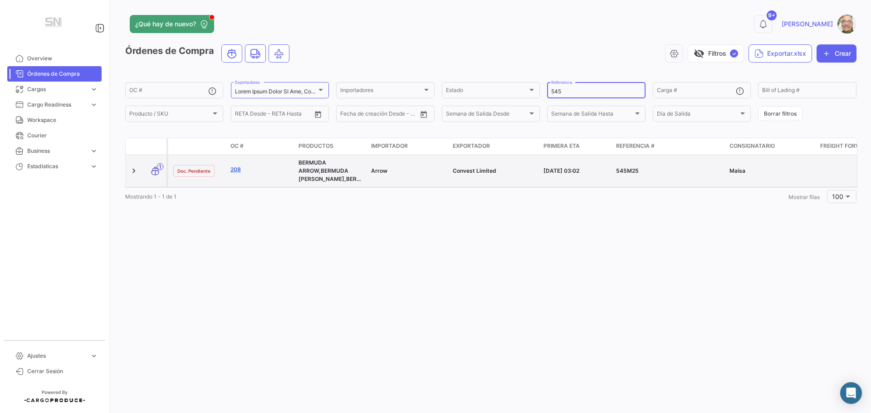
type input "545"
click at [239, 170] on link "208" at bounding box center [261, 170] width 61 height 8
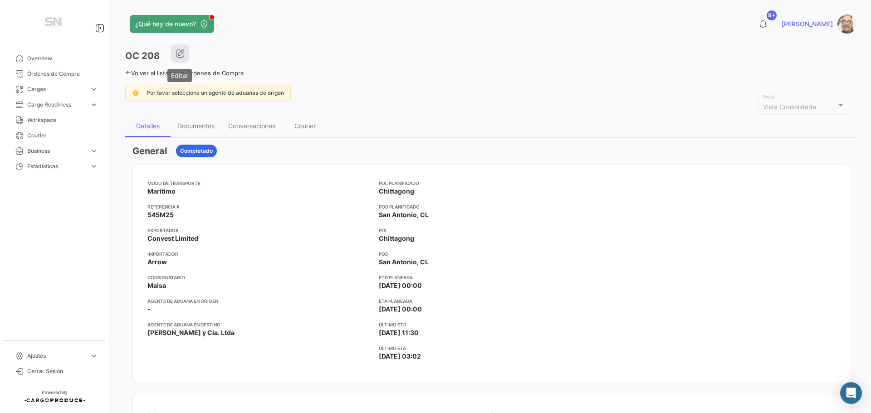
click at [181, 50] on icon "button" at bounding box center [180, 53] width 9 height 9
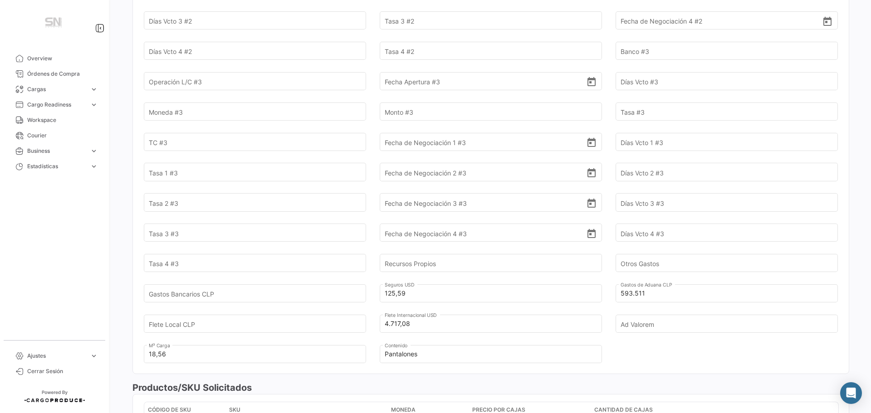
scroll to position [772, 0]
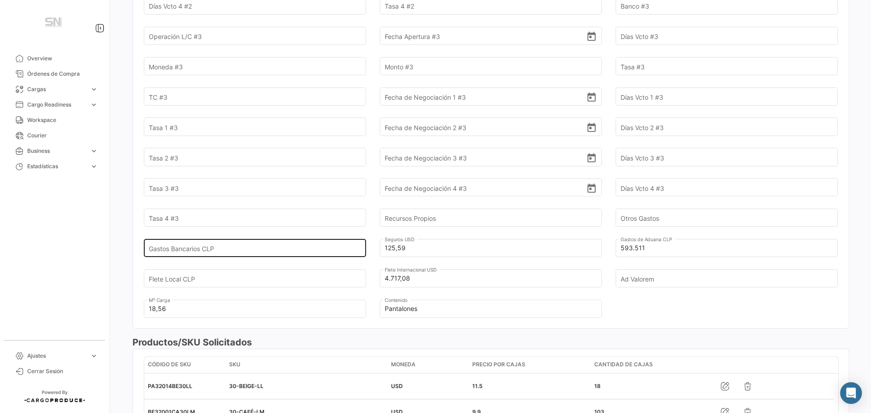
click at [237, 236] on input "Gastos Bancarios CLP" at bounding box center [250, 248] width 202 height 32
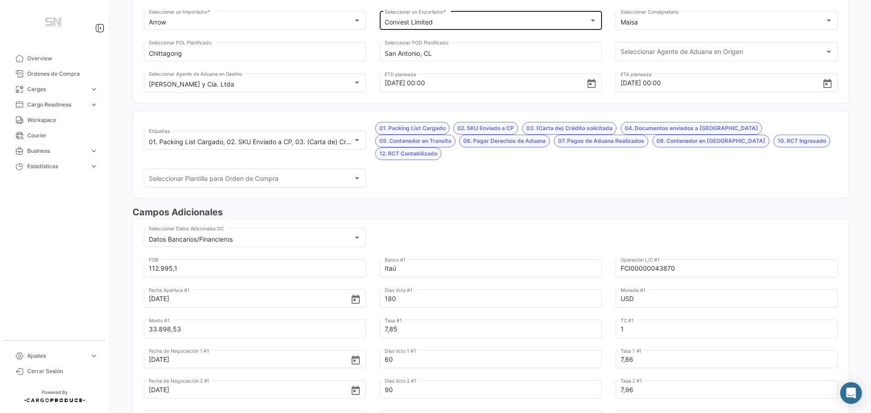
scroll to position [0, 0]
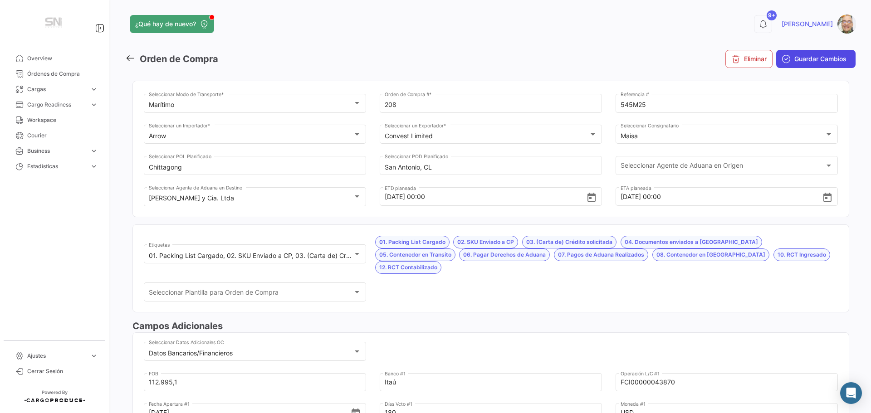
type input "24.955,93"
click at [829, 54] on button "Guardar Cambios" at bounding box center [816, 59] width 79 height 18
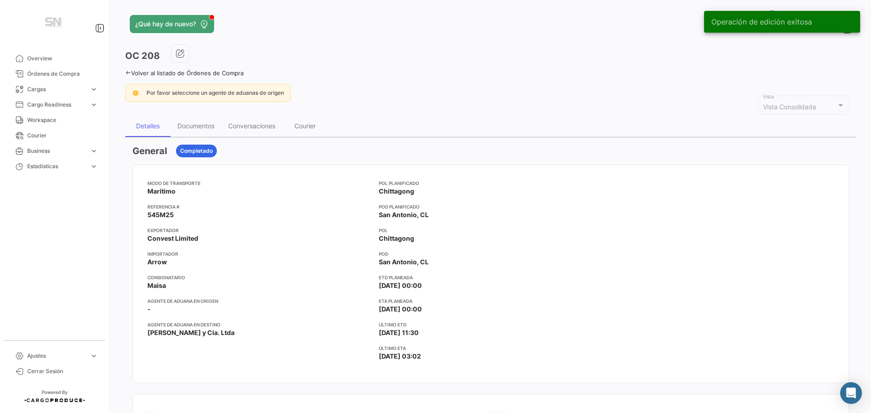
click at [125, 73] on div "¿Qué hay de nuevo? 9+ Ismael OC 208 Volver al listado de Órdenes de Compra Por …" at bounding box center [491, 206] width 761 height 413
click at [129, 71] on icon at bounding box center [128, 73] width 6 height 6
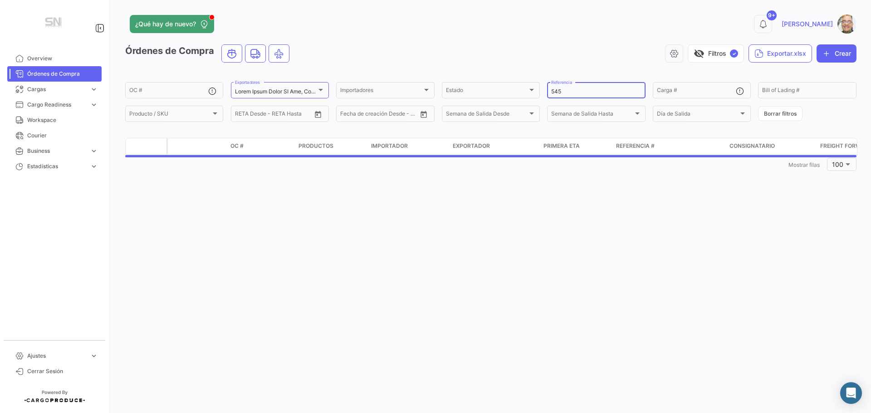
click at [577, 93] on input "545" at bounding box center [596, 92] width 90 height 6
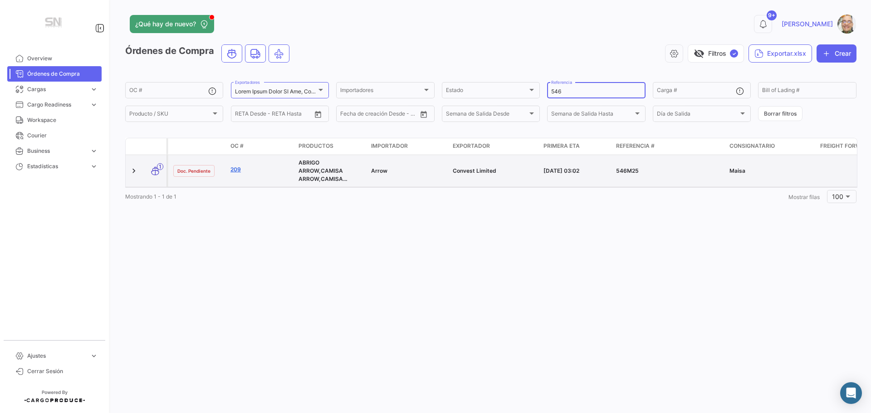
type input "546"
click at [241, 168] on link "209" at bounding box center [261, 170] width 61 height 8
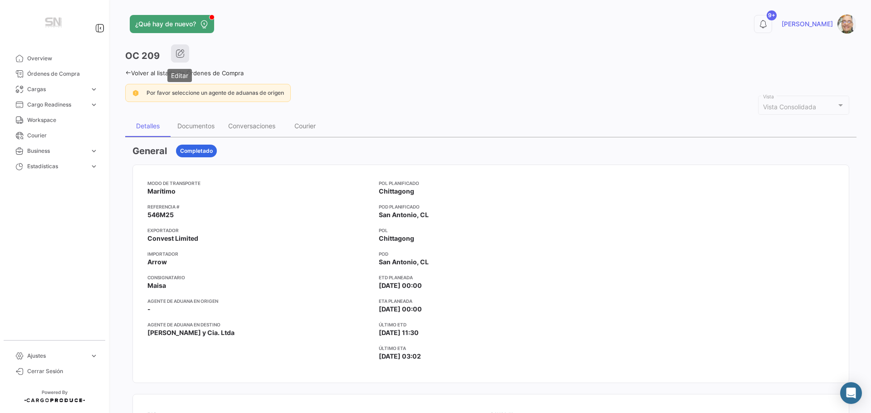
click at [180, 55] on icon "button" at bounding box center [180, 53] width 9 height 9
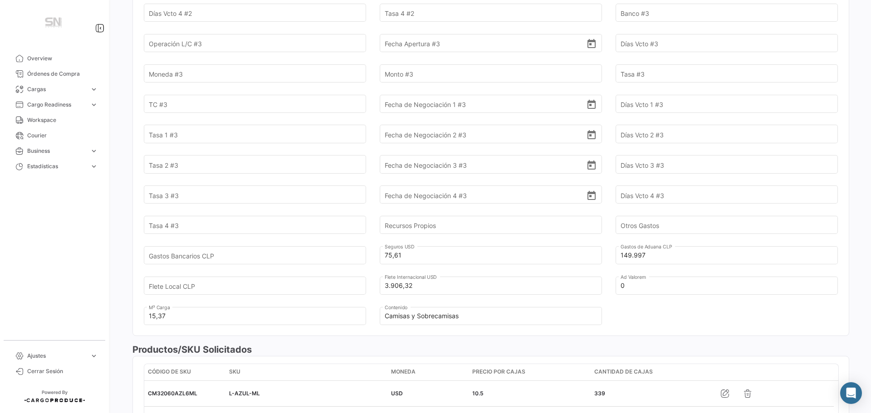
scroll to position [817, 0]
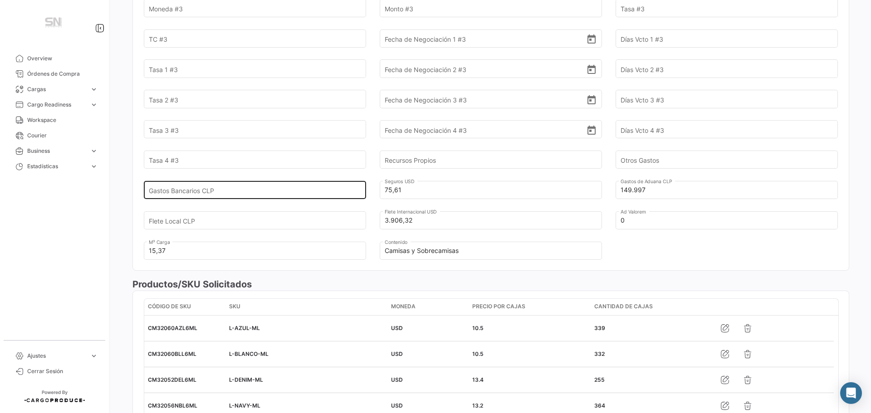
click at [256, 189] on input "Gastos Bancarios CLP" at bounding box center [250, 190] width 202 height 32
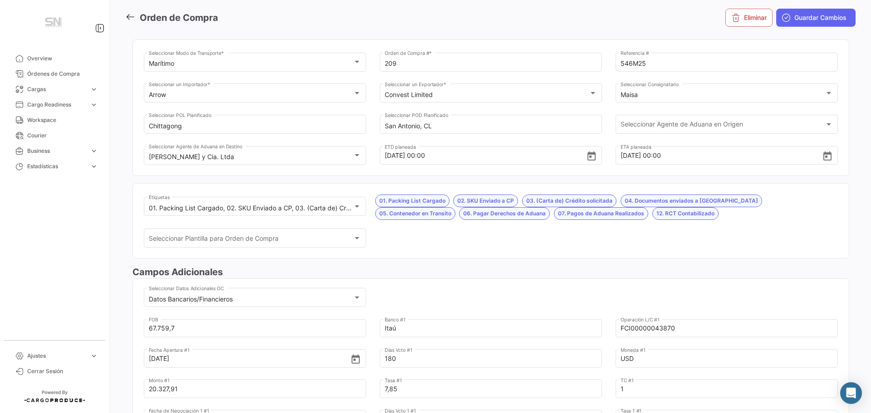
scroll to position [0, 0]
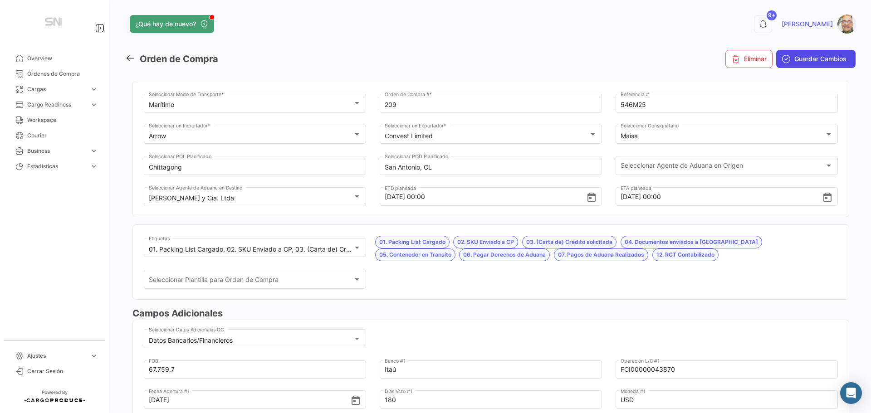
type input "14.965,30"
click at [803, 54] on span "Guardar Cambios" at bounding box center [821, 58] width 52 height 9
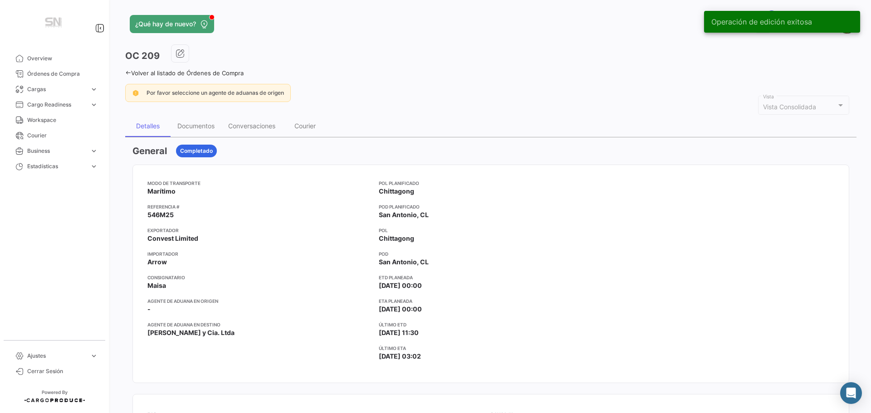
click at [127, 69] on div "Volver al listado de Órdenes de Compra" at bounding box center [491, 72] width 732 height 10
click at [127, 71] on icon at bounding box center [128, 73] width 6 height 6
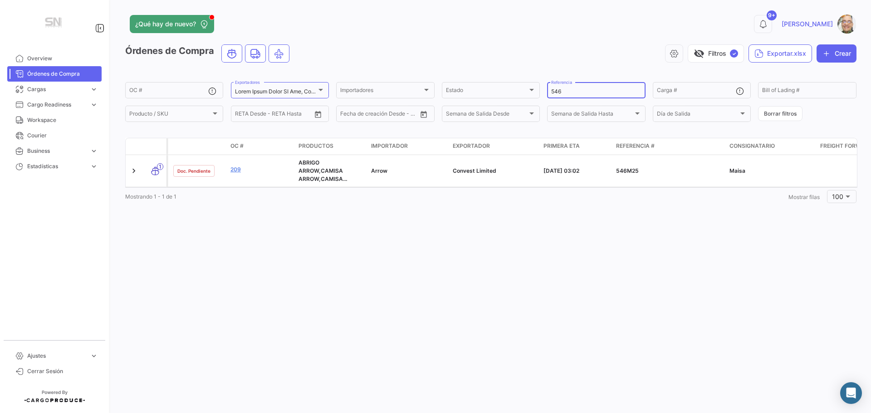
click at [562, 93] on input "546" at bounding box center [596, 92] width 90 height 6
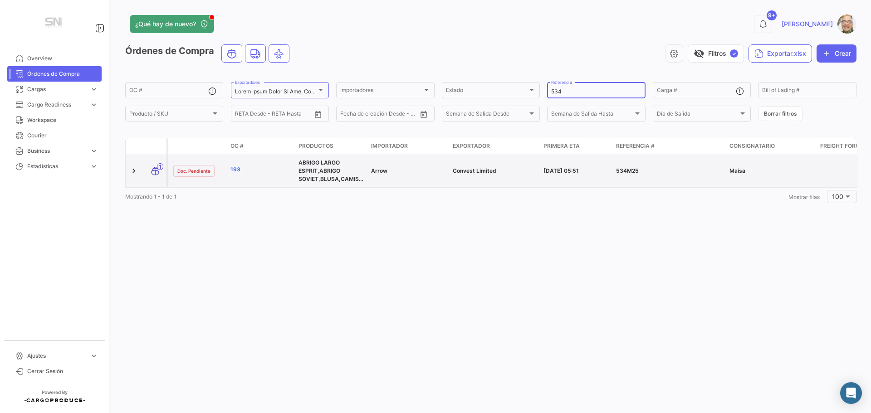
type input "534"
click at [233, 169] on link "193" at bounding box center [261, 170] width 61 height 8
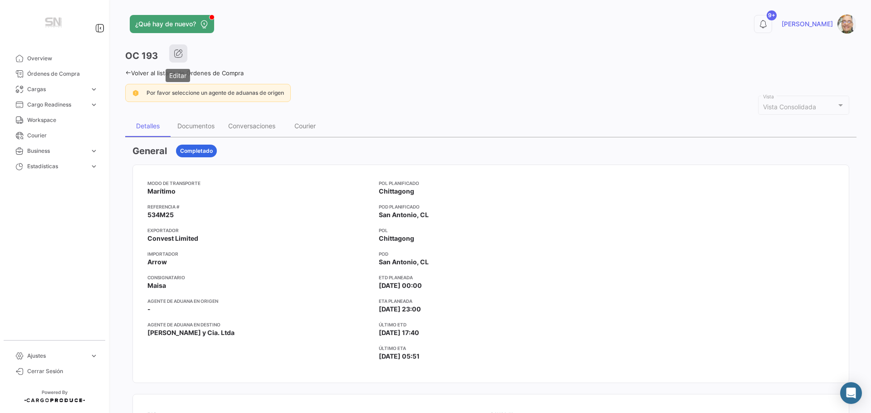
click at [182, 52] on icon "button" at bounding box center [178, 53] width 9 height 9
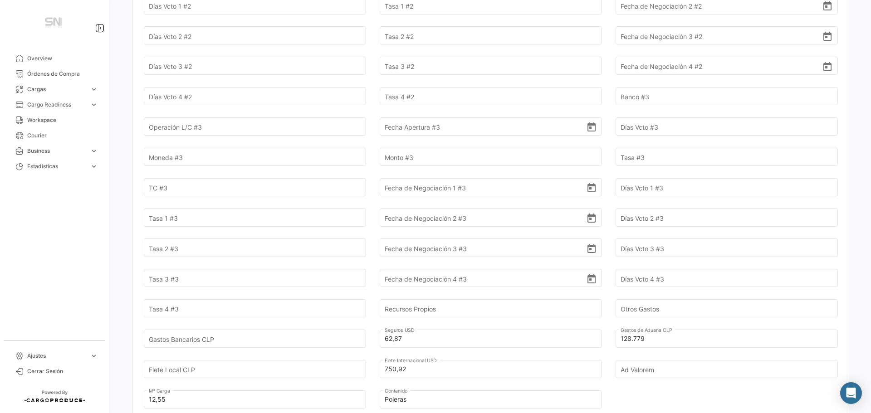
scroll to position [726, 0]
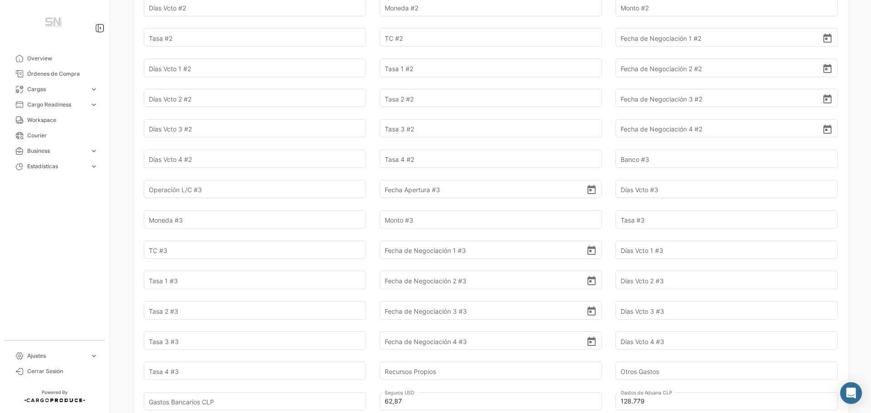
scroll to position [709, 0]
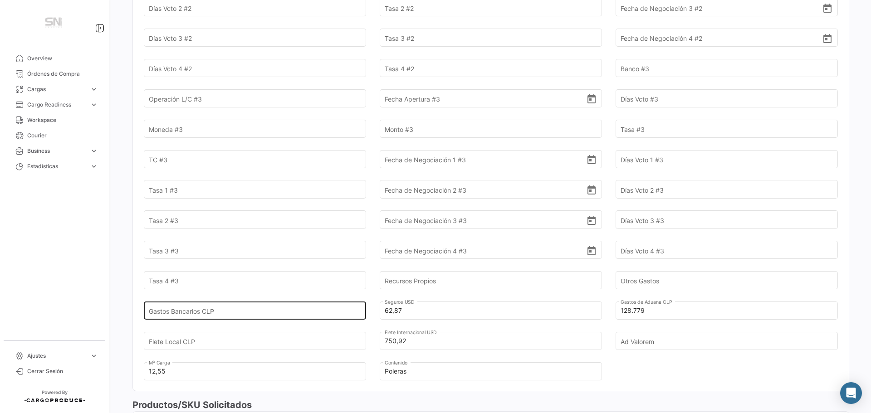
click at [245, 302] on input "Gastos Bancarios CLP" at bounding box center [250, 311] width 202 height 32
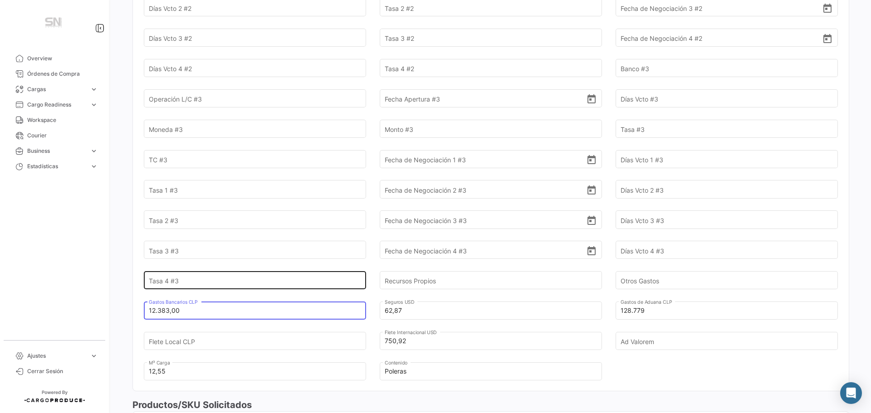
type input "12.383,00"
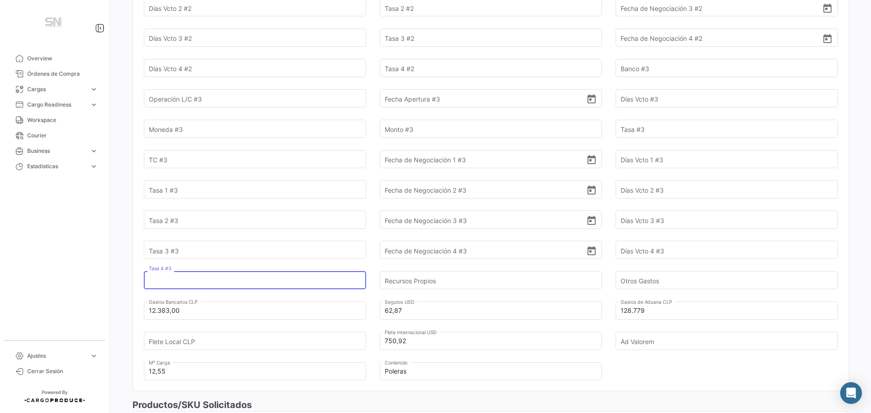
click at [271, 266] on input "Tasa 4 #3" at bounding box center [250, 281] width 202 height 32
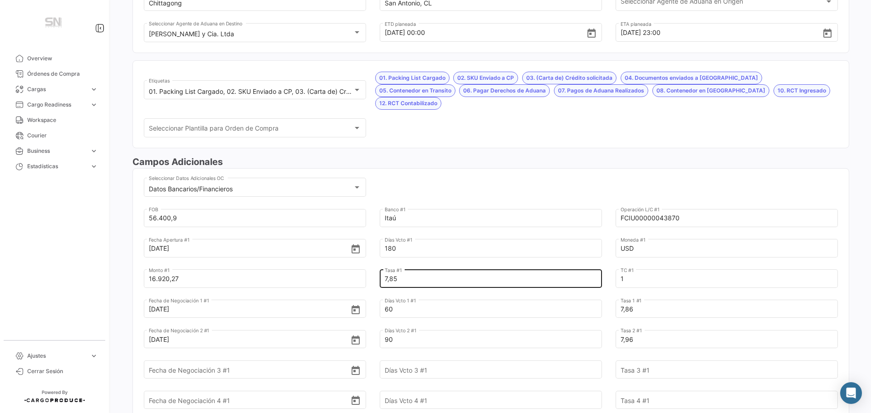
scroll to position [0, 0]
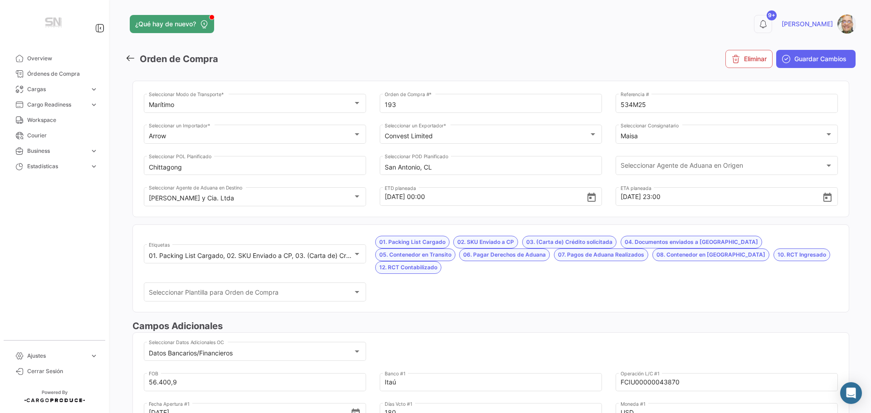
click at [790, 59] on button "Guardar Cambios" at bounding box center [816, 59] width 79 height 18
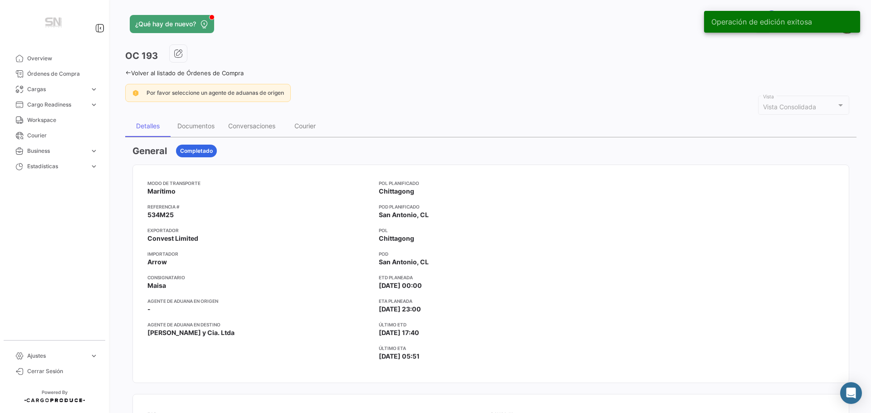
click at [128, 73] on icon at bounding box center [128, 73] width 6 height 6
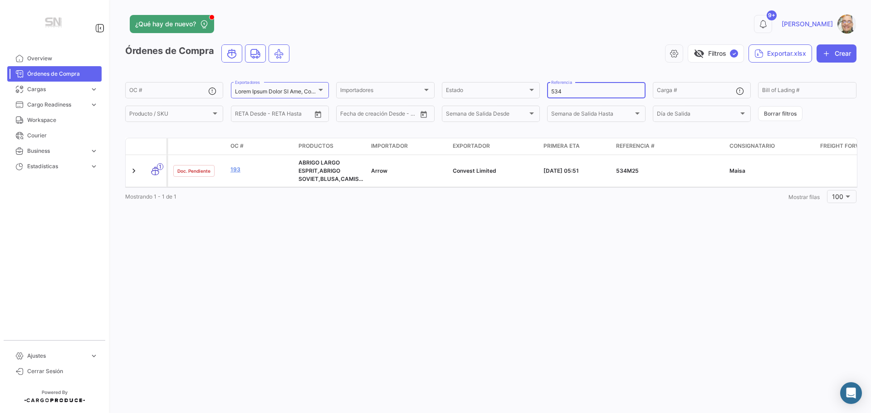
click at [570, 93] on input "534" at bounding box center [596, 92] width 90 height 6
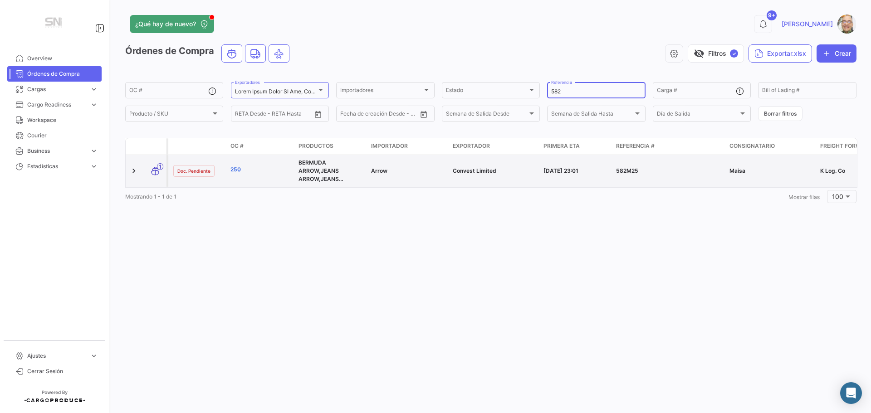
type input "582"
click at [231, 168] on link "250" at bounding box center [261, 170] width 61 height 8
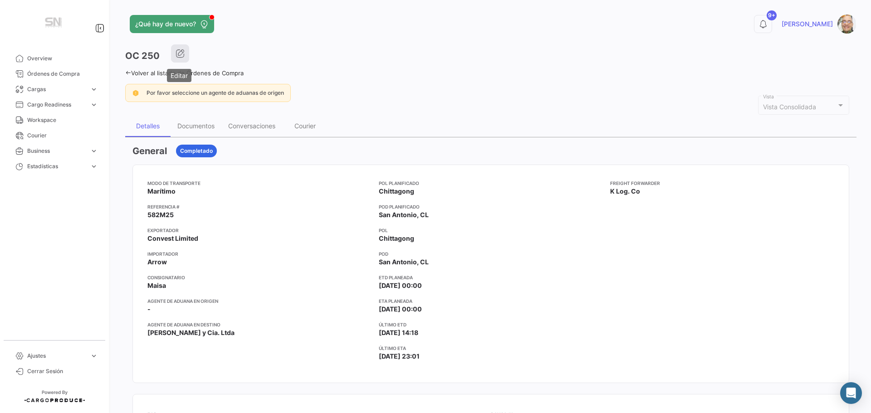
click at [176, 55] on icon "button" at bounding box center [180, 53] width 9 height 9
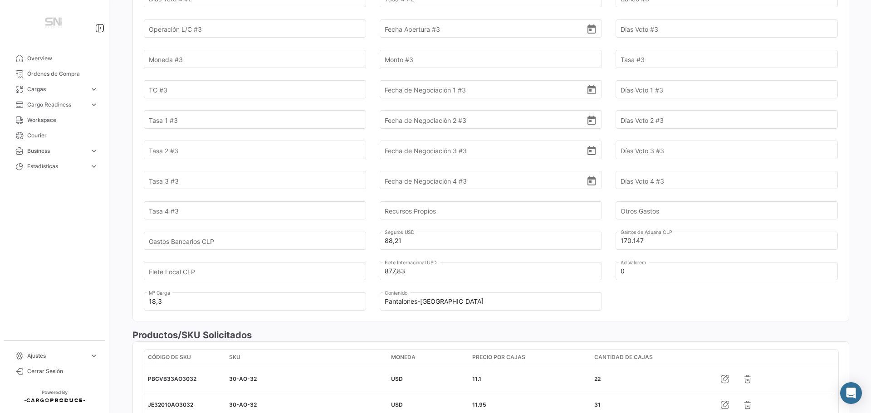
scroll to position [772, 0]
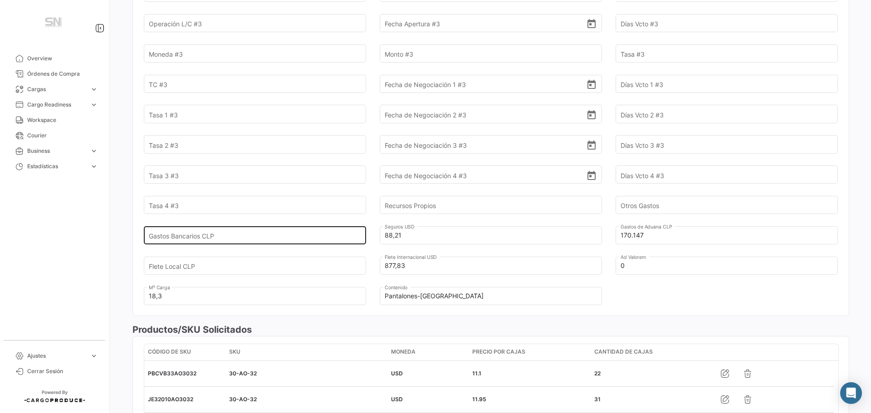
click at [230, 234] on input "Gastos Bancarios CLP" at bounding box center [250, 236] width 202 height 32
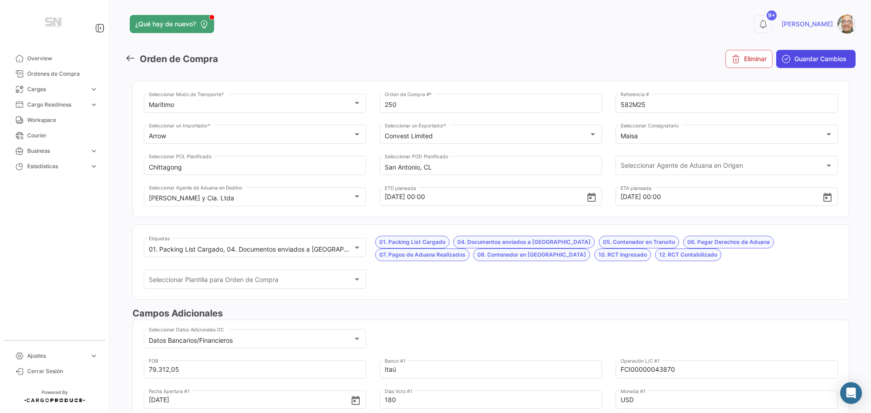
type input "14.420,46"
click at [799, 60] on span "Guardar Cambios" at bounding box center [821, 58] width 52 height 9
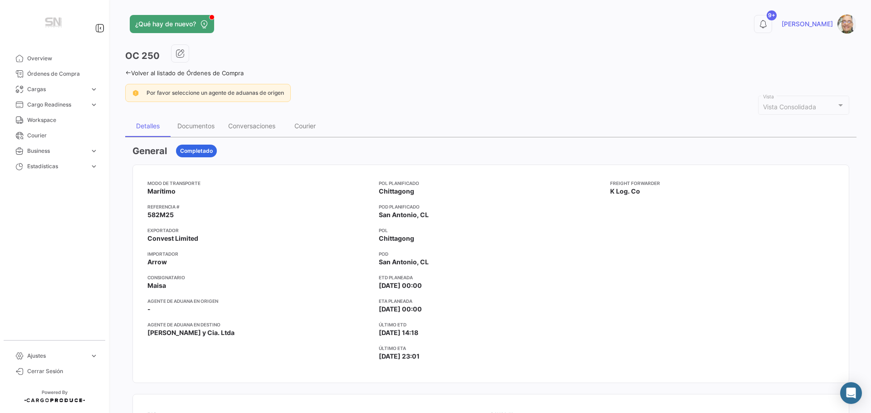
click at [129, 71] on icon at bounding box center [128, 73] width 6 height 6
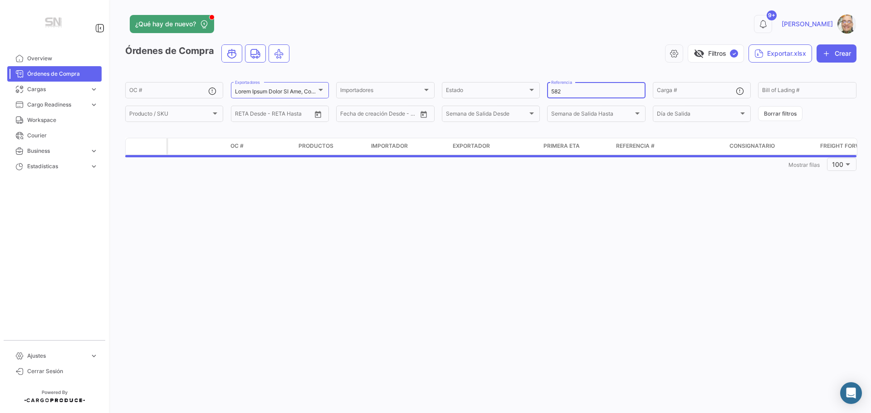
click at [573, 89] on input "582" at bounding box center [596, 92] width 90 height 6
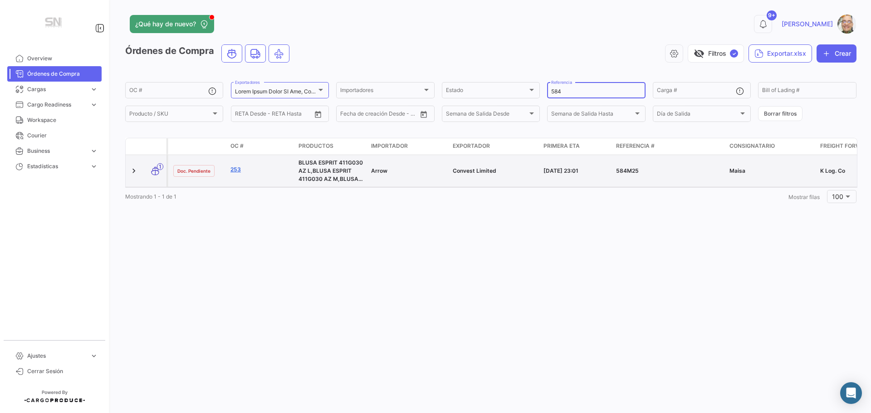
type input "584"
click at [236, 170] on link "253" at bounding box center [261, 170] width 61 height 8
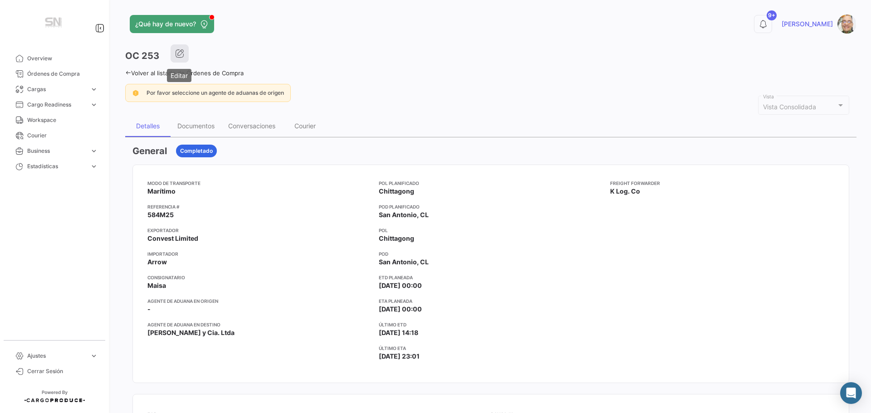
click at [182, 56] on icon "button" at bounding box center [179, 53] width 9 height 9
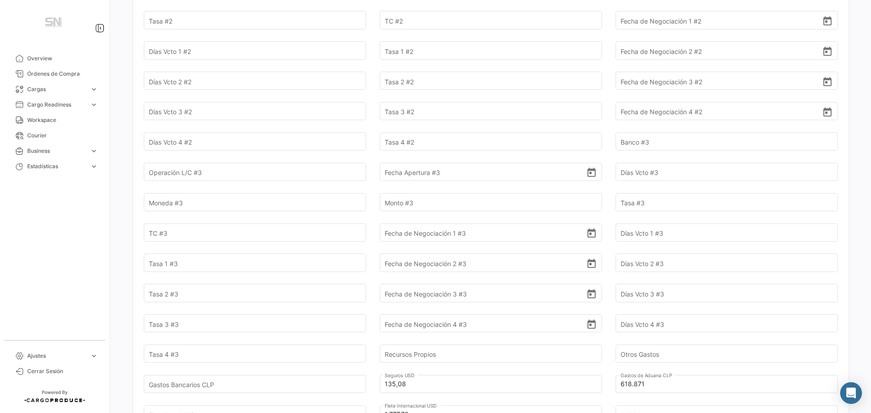
scroll to position [772, 0]
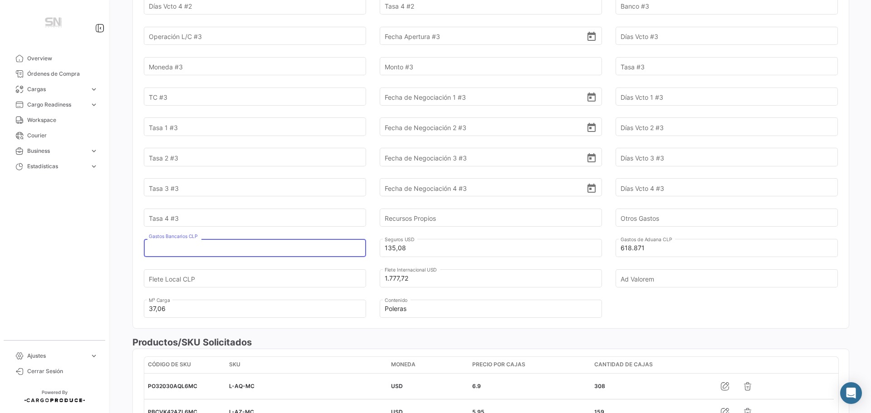
click at [189, 235] on input "Gastos Bancarios CLP" at bounding box center [250, 248] width 202 height 32
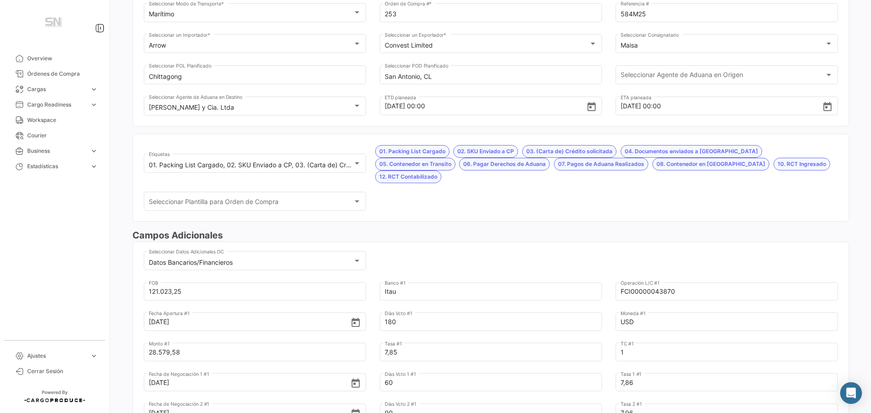
scroll to position [0, 0]
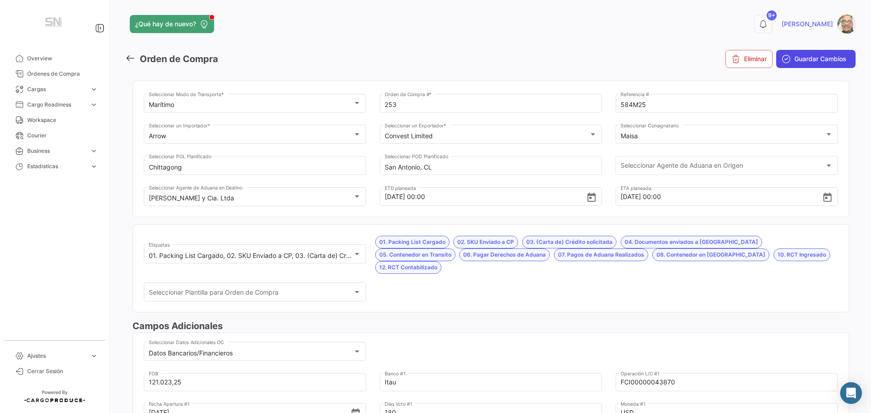
type input "20.067,25"
click at [782, 58] on icon "submit" at bounding box center [786, 58] width 9 height 9
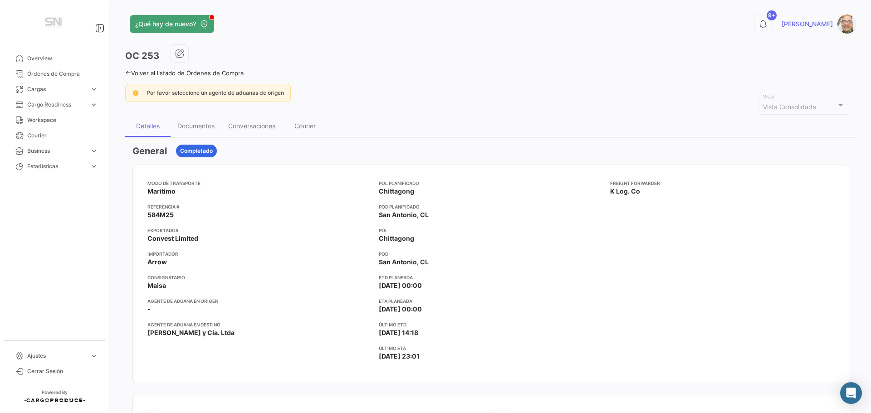
click at [128, 73] on icon at bounding box center [128, 73] width 6 height 6
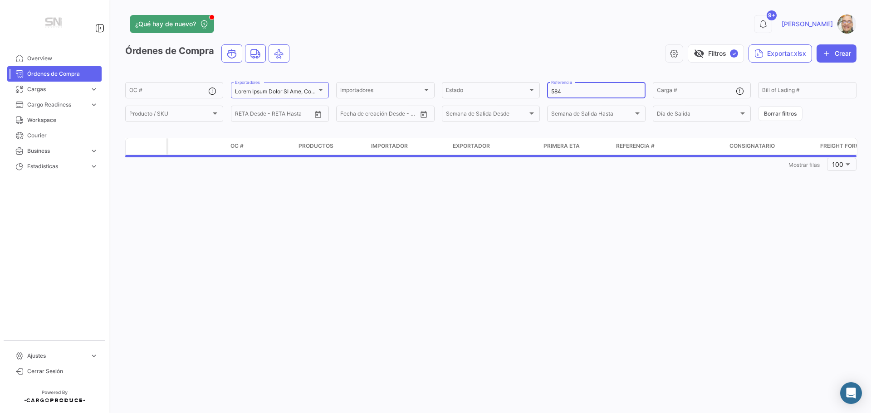
click at [566, 91] on input "584" at bounding box center [596, 92] width 90 height 6
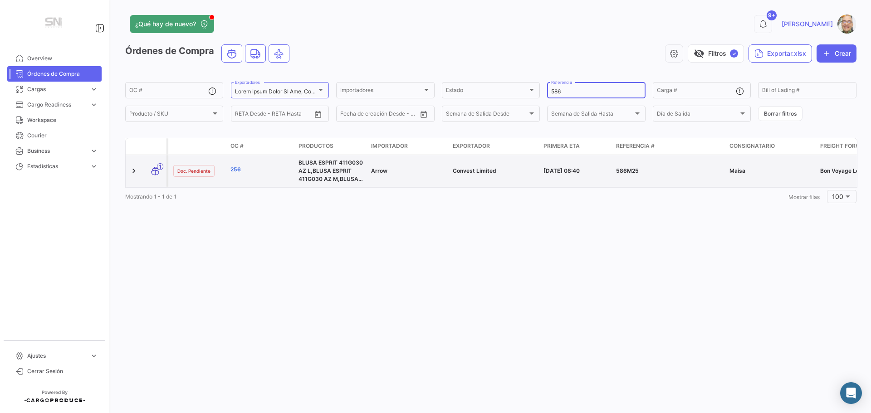
type input "586"
click at [236, 167] on link "256" at bounding box center [261, 170] width 61 height 8
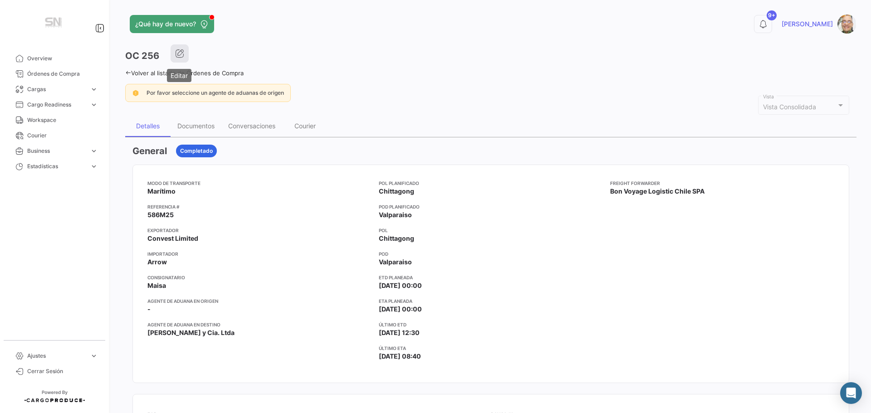
click at [181, 54] on icon "button" at bounding box center [179, 53] width 9 height 9
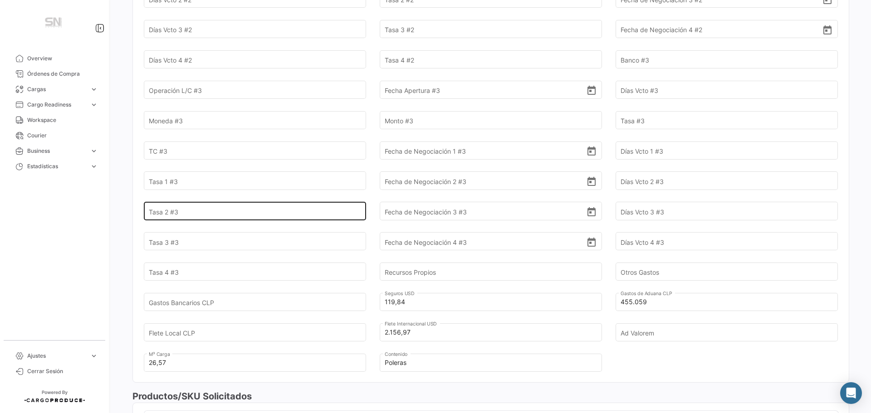
scroll to position [772, 0]
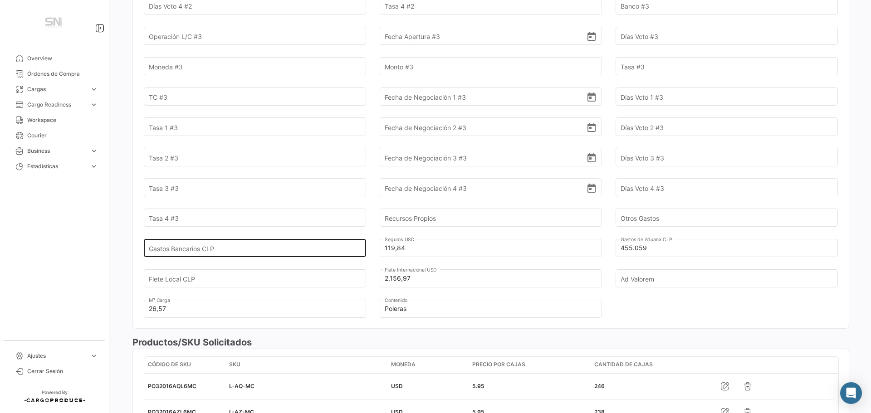
click at [232, 234] on input "Gastos Bancarios CLP" at bounding box center [250, 248] width 202 height 32
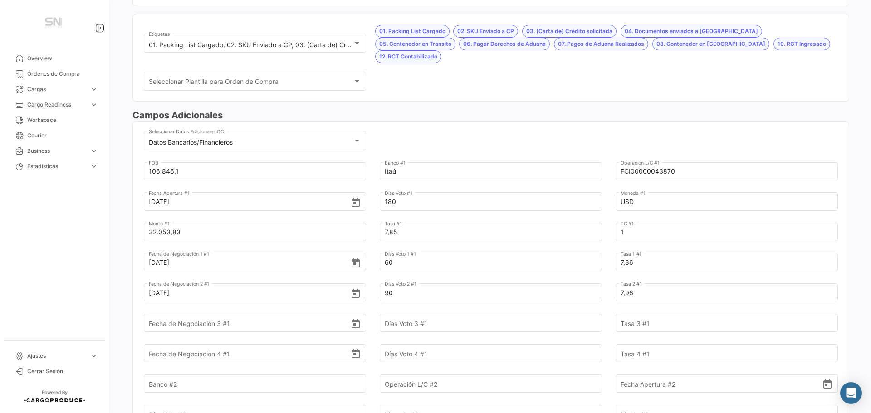
scroll to position [0, 0]
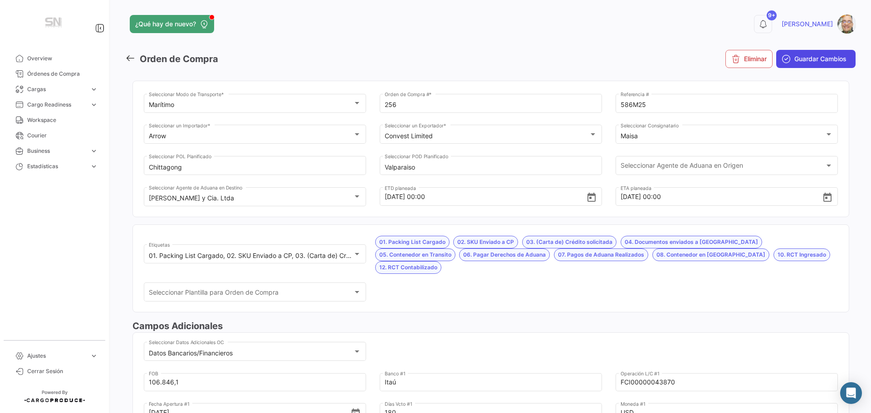
type input "23.597,87"
click at [797, 59] on span "Guardar Cambios" at bounding box center [821, 58] width 52 height 9
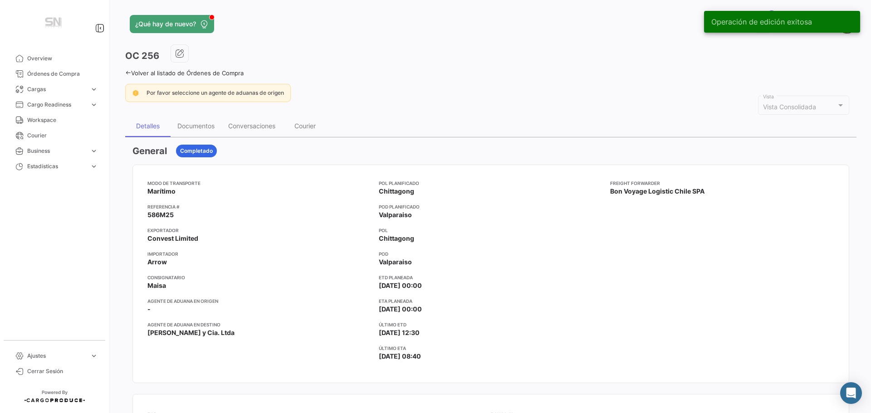
click at [128, 73] on icon at bounding box center [128, 73] width 6 height 6
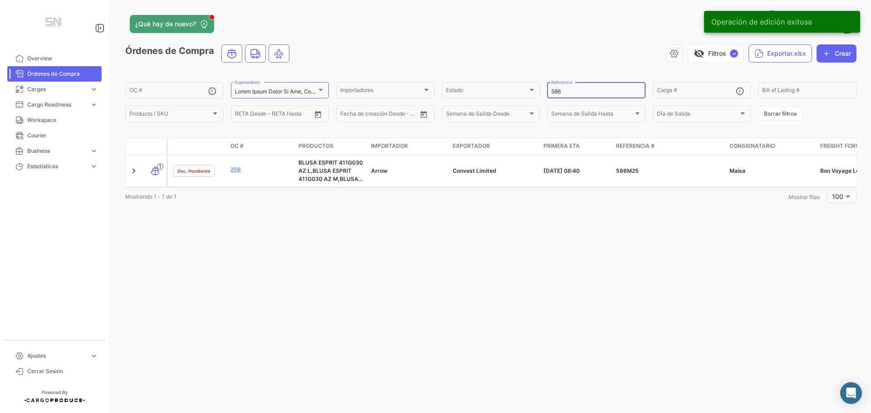
click at [570, 93] on input "586" at bounding box center [596, 92] width 90 height 6
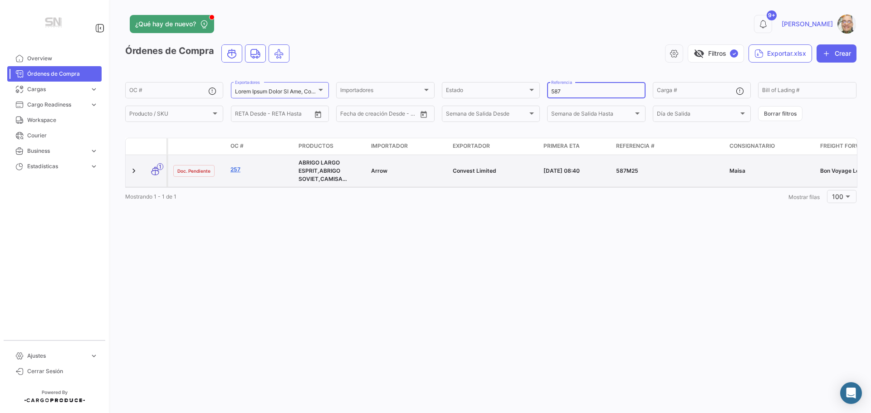
type input "587"
click at [234, 171] on link "257" at bounding box center [261, 170] width 61 height 8
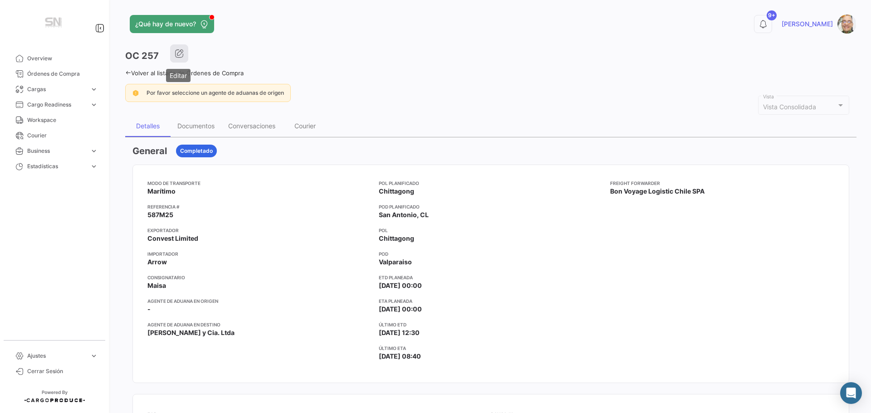
click at [182, 58] on button "button" at bounding box center [179, 53] width 18 height 18
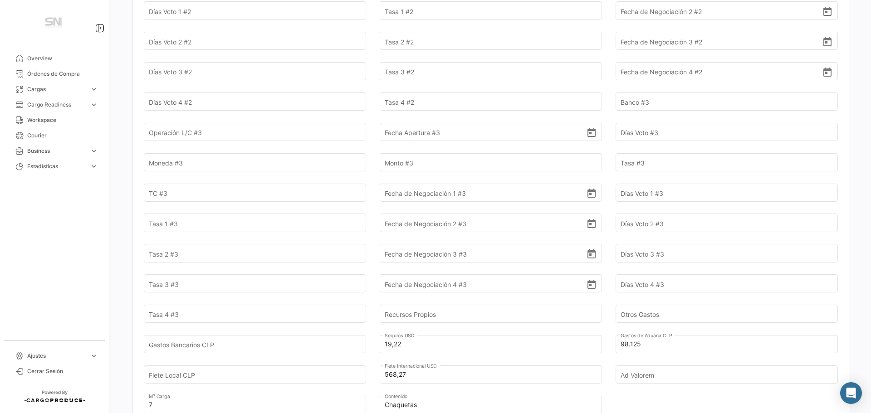
scroll to position [681, 0]
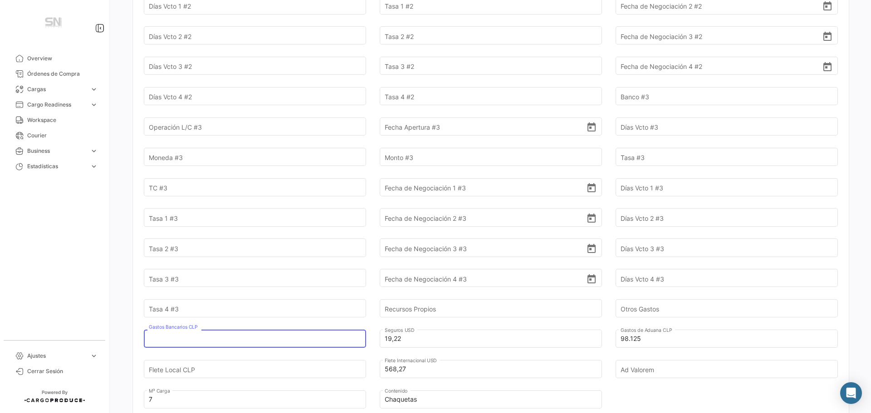
click at [226, 325] on input "Gastos Bancarios CLP" at bounding box center [250, 339] width 202 height 32
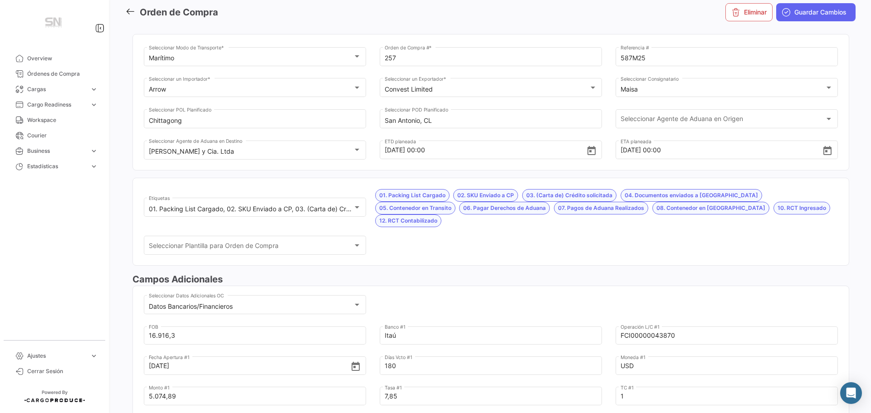
scroll to position [45, 0]
type input "3.736,11"
click at [805, 16] on span "Guardar Cambios" at bounding box center [821, 13] width 52 height 9
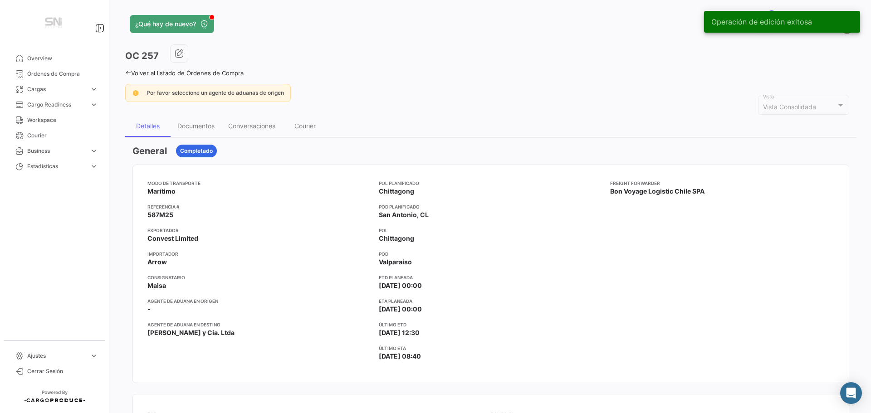
click at [127, 70] on icon at bounding box center [128, 73] width 6 height 6
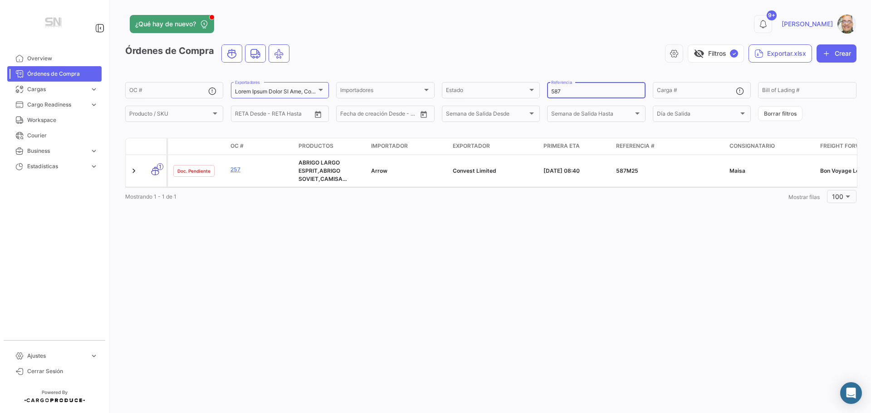
click at [567, 92] on input "587" at bounding box center [596, 92] width 90 height 6
type input "5"
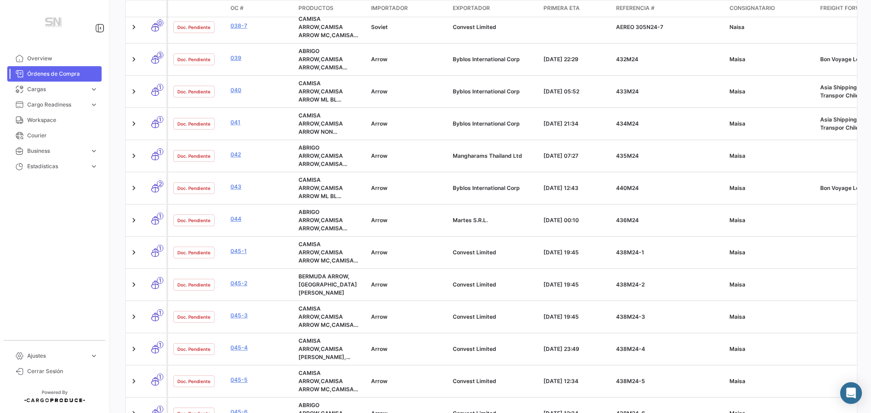
scroll to position [2995, 0]
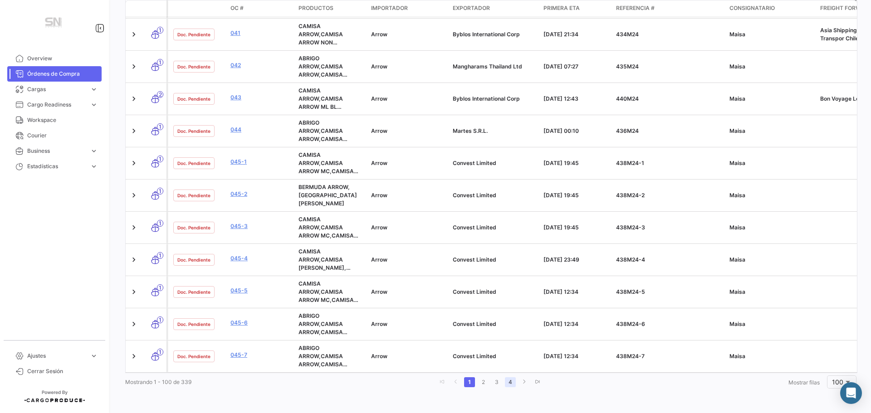
click at [508, 388] on link "4" at bounding box center [510, 383] width 11 height 10
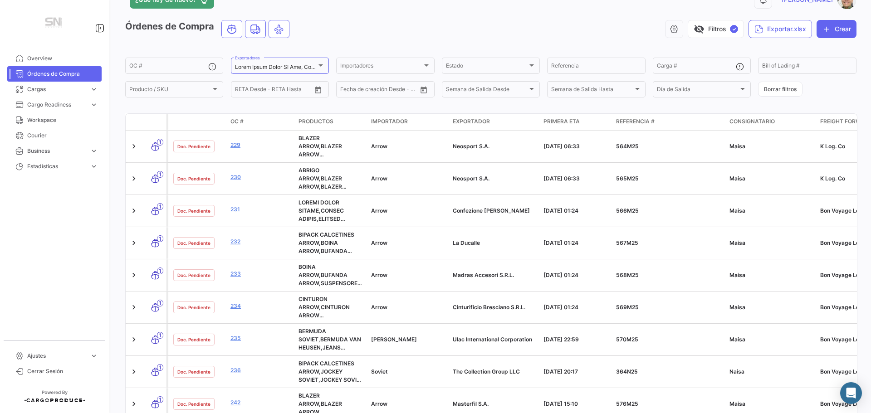
scroll to position [0, 0]
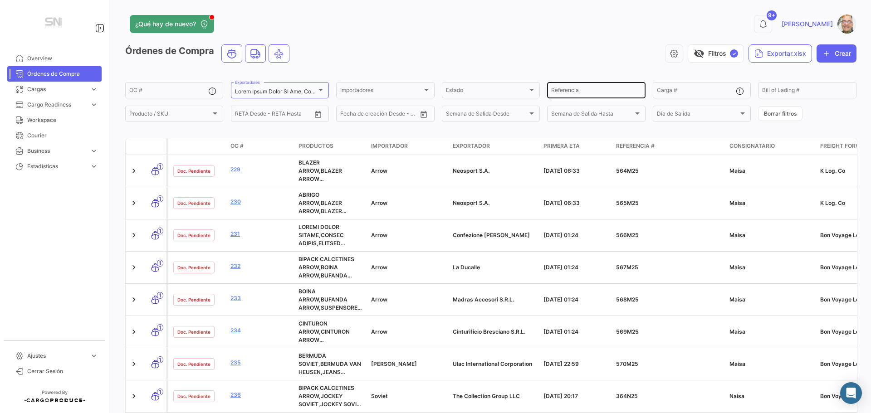
click at [588, 95] on input "Referencia" at bounding box center [596, 92] width 90 height 6
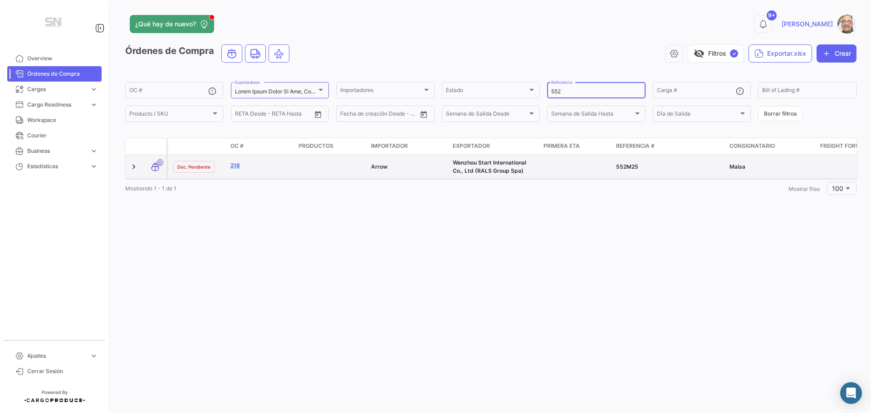
type input "552"
click at [238, 167] on link "216" at bounding box center [261, 166] width 61 height 8
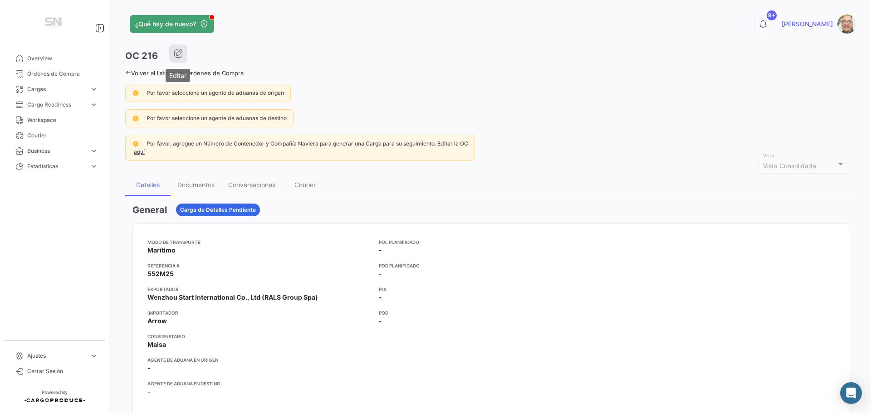
click at [178, 52] on icon "button" at bounding box center [178, 53] width 9 height 9
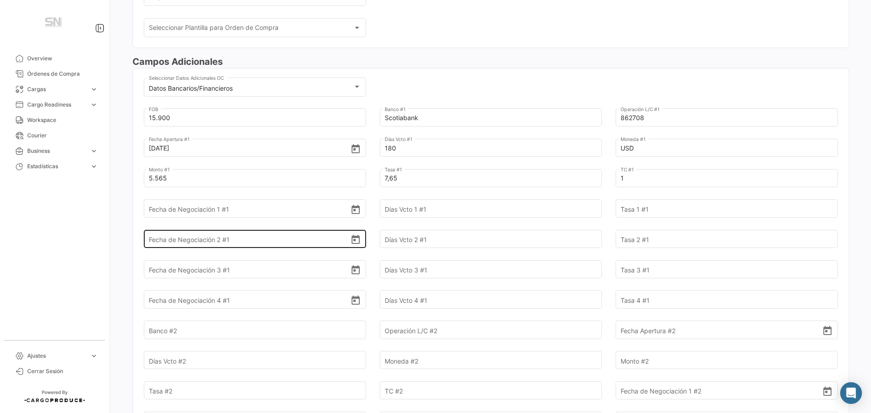
scroll to position [272, 0]
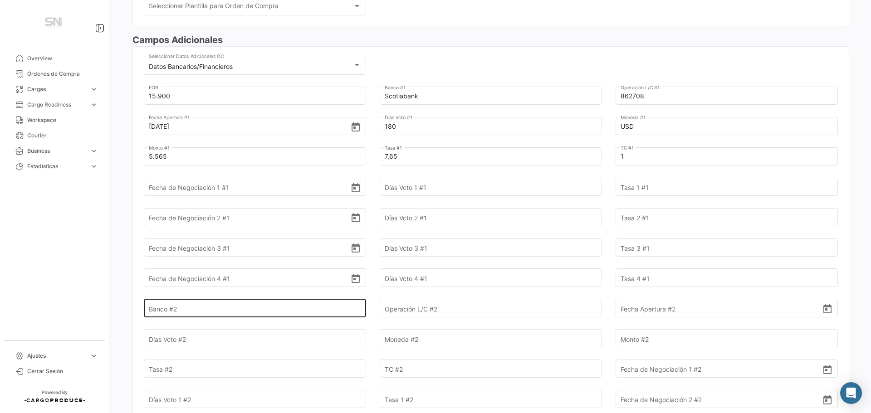
click at [240, 312] on input "Banco #2" at bounding box center [250, 309] width 202 height 32
type input "[GEOGRAPHIC_DATA]"
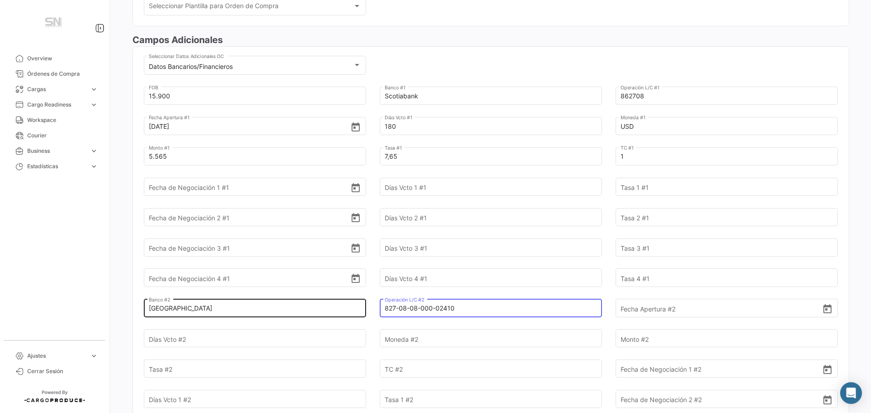
type input "827-08-08-000-02410"
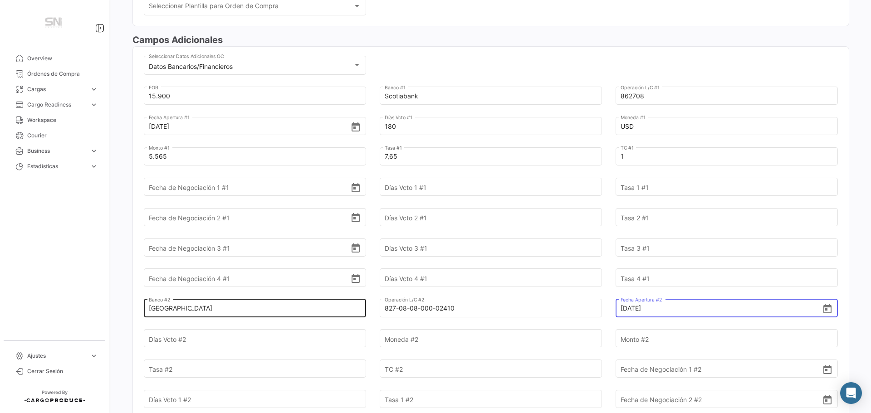
type input "[DATE]"
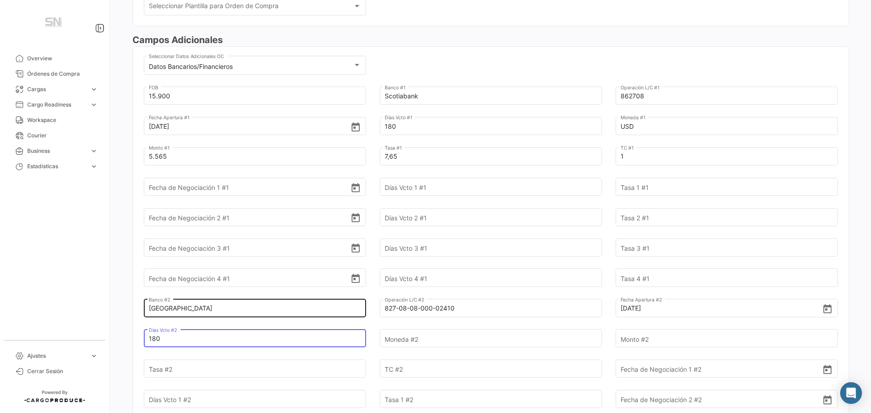
type input "180"
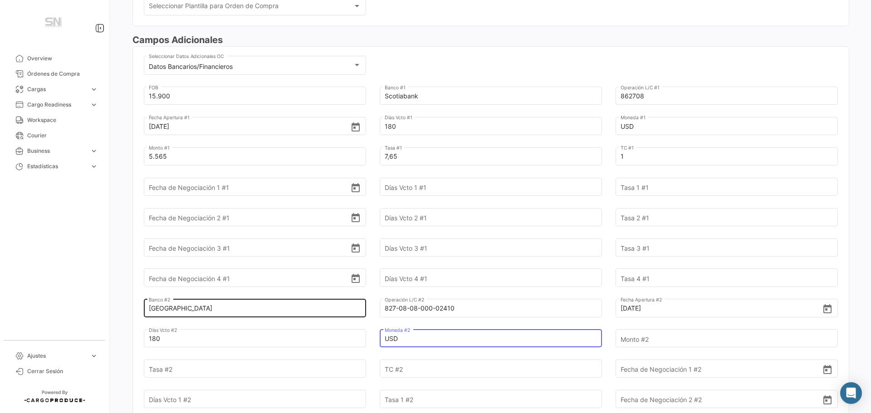
type input "USD"
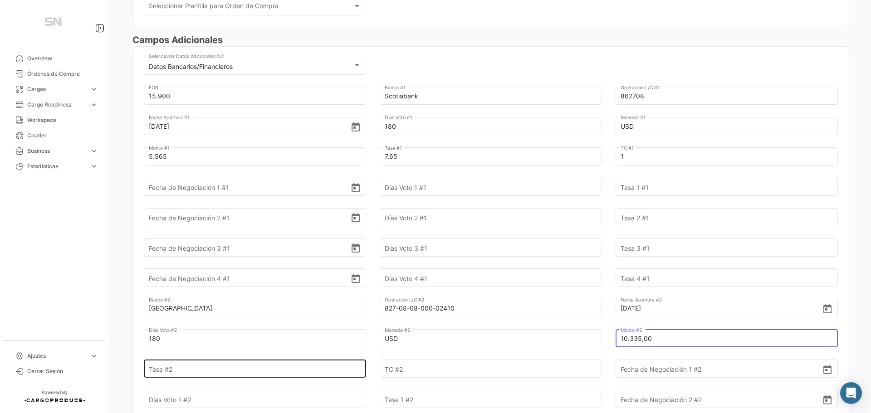
type input "10.335,00"
click at [195, 368] on input "Tasa #2" at bounding box center [250, 370] width 202 height 32
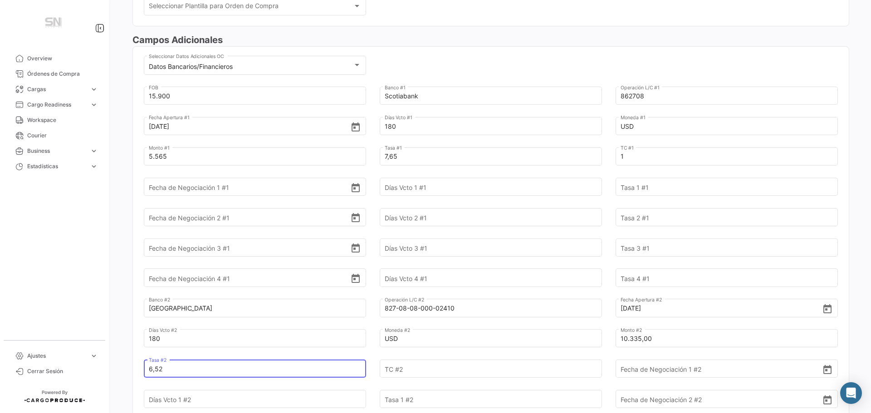
type input "6,52"
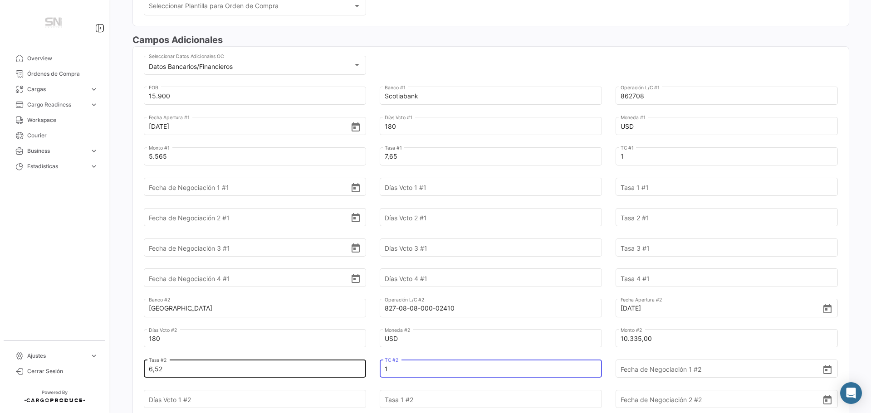
type input "1"
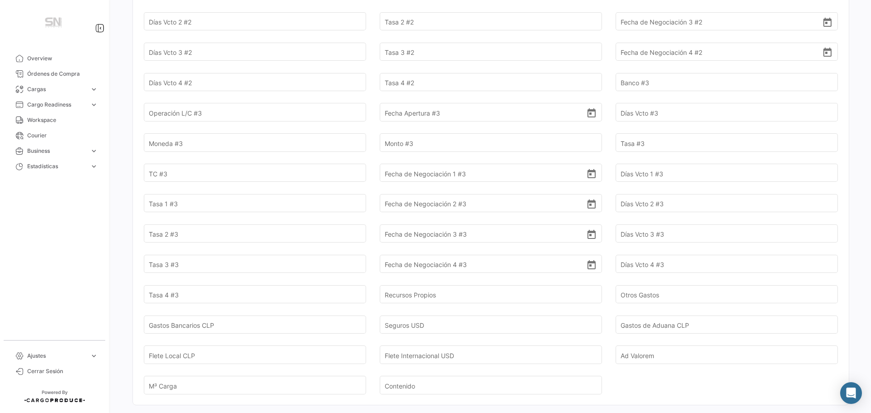
scroll to position [817, 0]
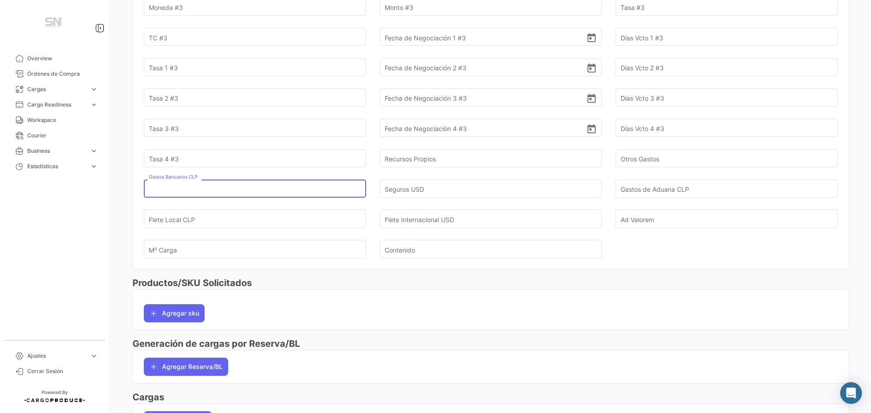
click at [237, 190] on input "Gastos Bancarios CLP" at bounding box center [250, 189] width 202 height 32
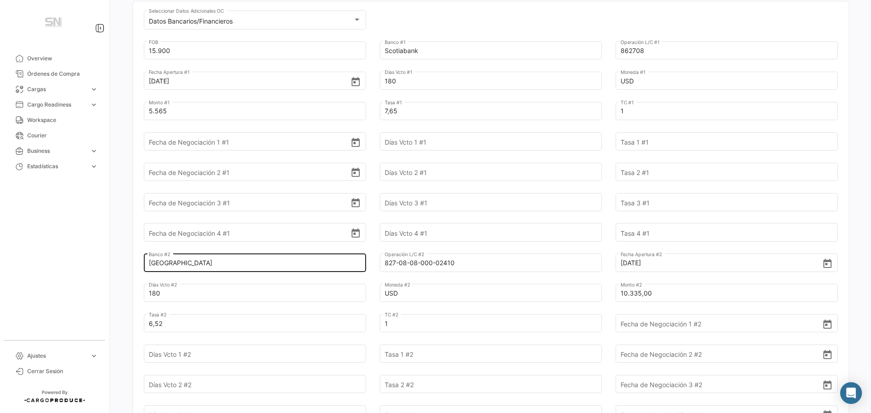
scroll to position [0, 0]
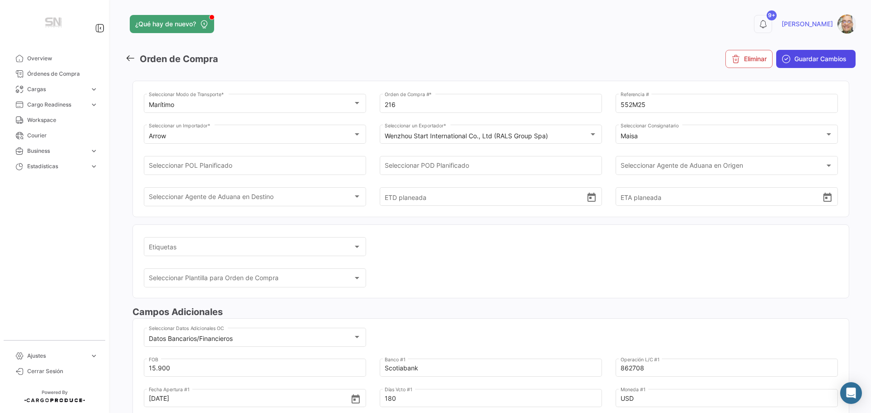
type input "71.400,00"
click at [792, 65] on button "Guardar Cambios" at bounding box center [816, 59] width 79 height 18
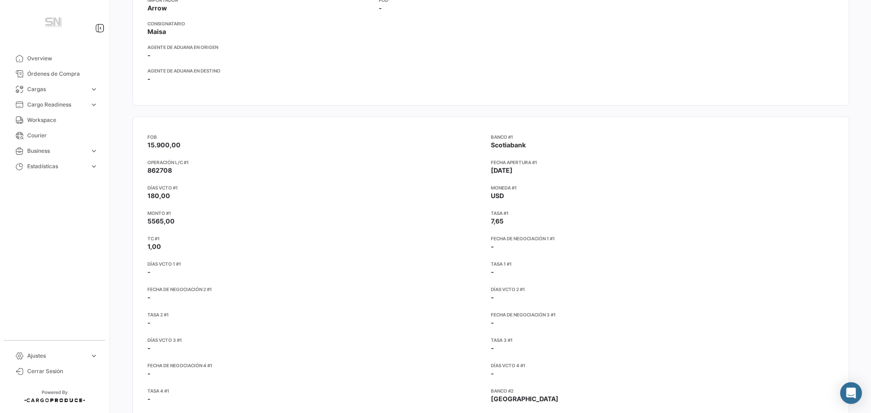
scroll to position [318, 0]
